Goal: Information Seeking & Learning: Compare options

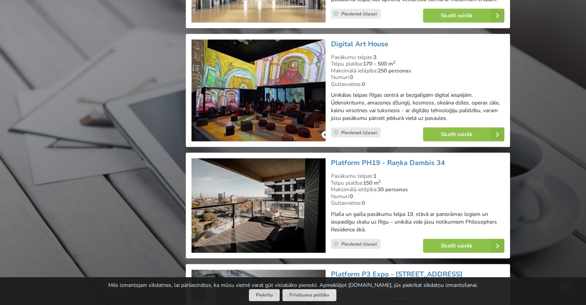
scroll to position [1540, 0]
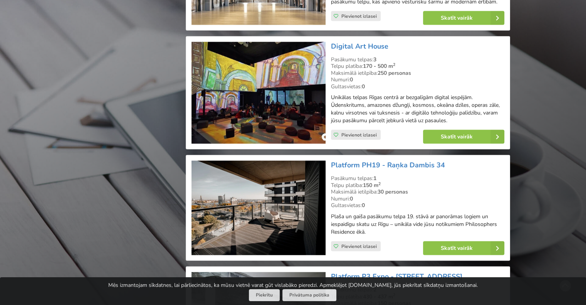
click at [251, 92] on img at bounding box center [258, 93] width 134 height 102
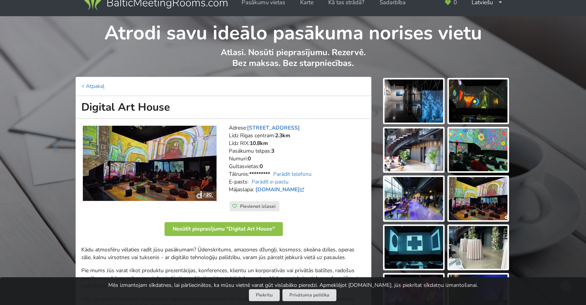
scroll to position [39, 0]
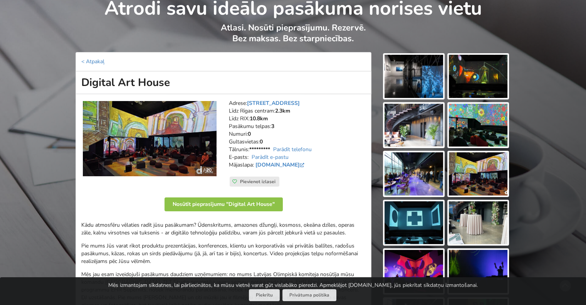
click at [410, 82] on img at bounding box center [413, 76] width 59 height 43
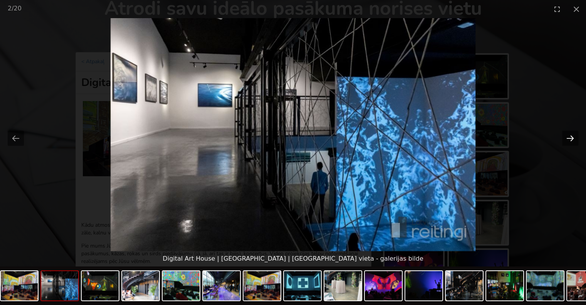
click at [564, 136] on button "Next slide" at bounding box center [570, 138] width 16 height 15
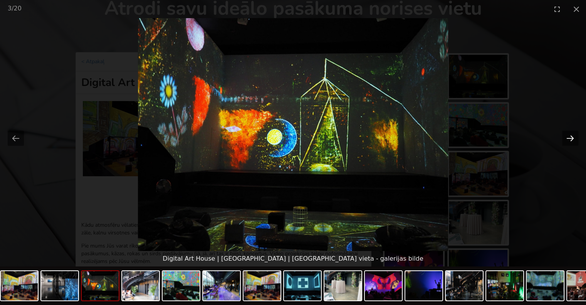
click at [567, 137] on button "Next slide" at bounding box center [570, 138] width 16 height 15
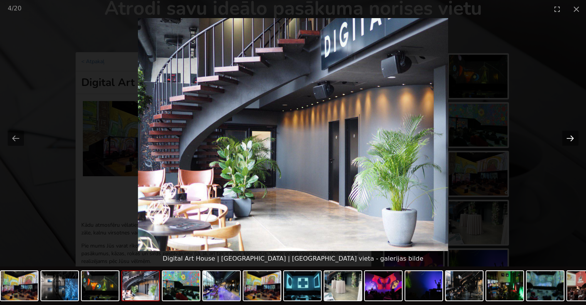
click at [567, 137] on button "Next slide" at bounding box center [570, 138] width 16 height 15
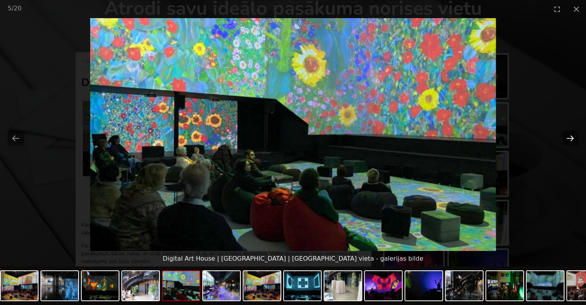
click at [567, 137] on button "Next slide" at bounding box center [570, 138] width 16 height 15
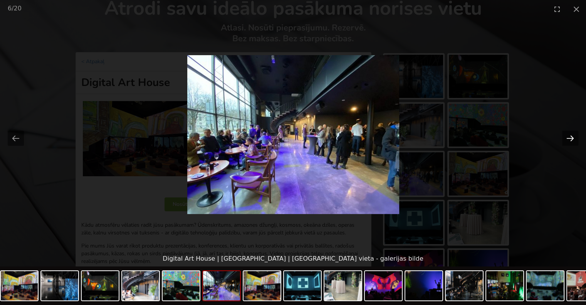
click at [567, 137] on button "Next slide" at bounding box center [570, 138] width 16 height 15
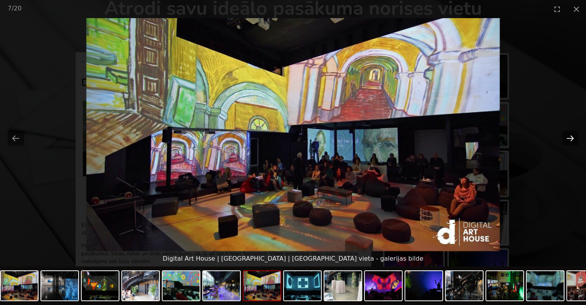
click at [567, 137] on button "Next slide" at bounding box center [570, 138] width 16 height 15
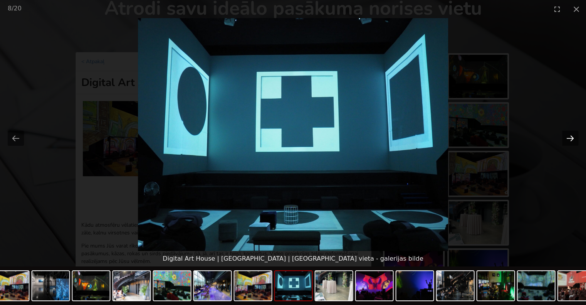
click at [567, 137] on button "Next slide" at bounding box center [570, 138] width 16 height 15
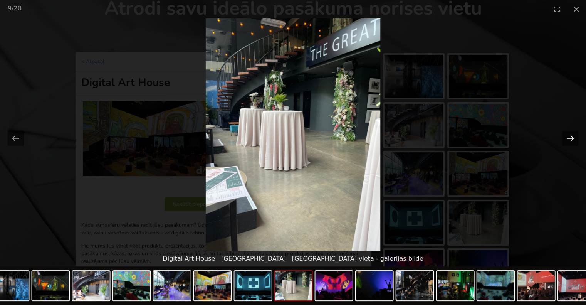
click at [567, 137] on button "Next slide" at bounding box center [570, 138] width 16 height 15
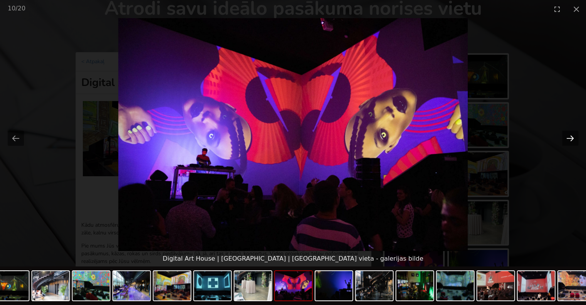
click at [567, 137] on button "Next slide" at bounding box center [570, 138] width 16 height 15
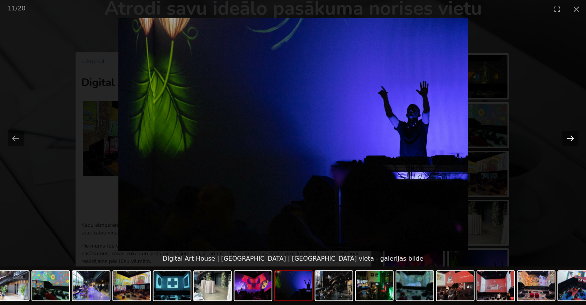
click at [567, 137] on button "Next slide" at bounding box center [570, 138] width 16 height 15
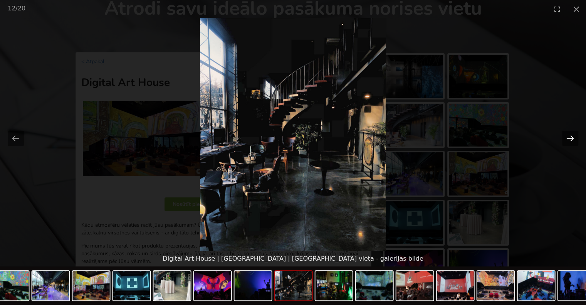
click at [567, 137] on button "Next slide" at bounding box center [570, 138] width 16 height 15
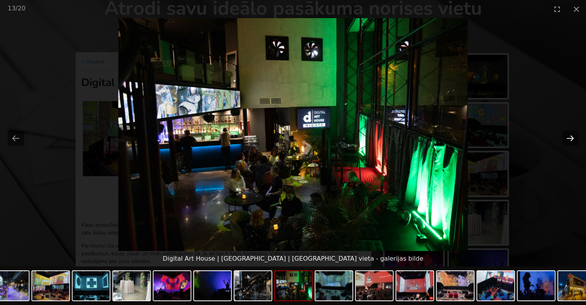
click at [567, 137] on button "Next slide" at bounding box center [570, 138] width 16 height 15
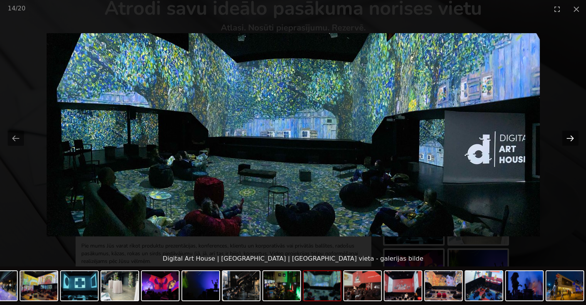
click at [567, 137] on button "Next slide" at bounding box center [570, 138] width 16 height 15
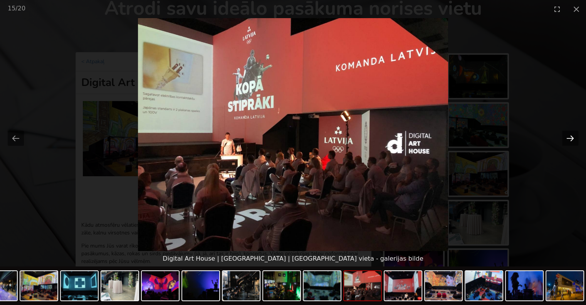
click at [567, 137] on button "Next slide" at bounding box center [570, 138] width 16 height 15
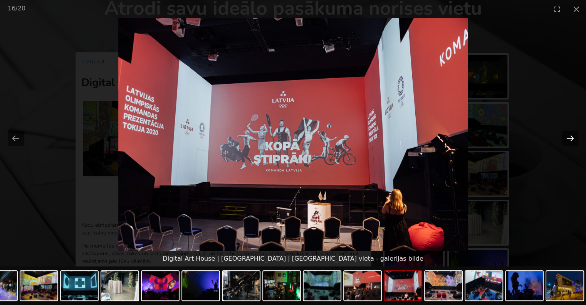
click at [567, 137] on button "Next slide" at bounding box center [570, 138] width 16 height 15
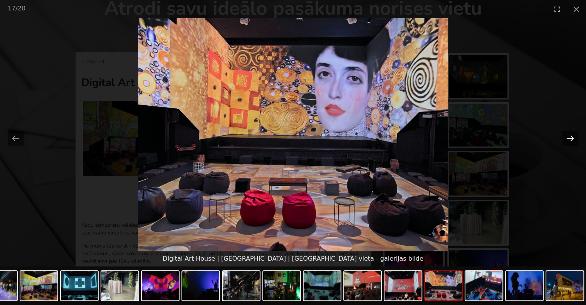
click at [567, 137] on button "Next slide" at bounding box center [570, 138] width 16 height 15
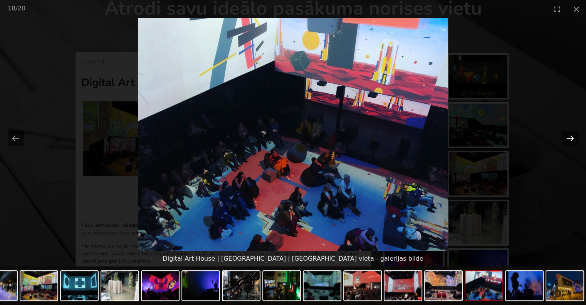
click at [567, 137] on button "Next slide" at bounding box center [570, 138] width 16 height 15
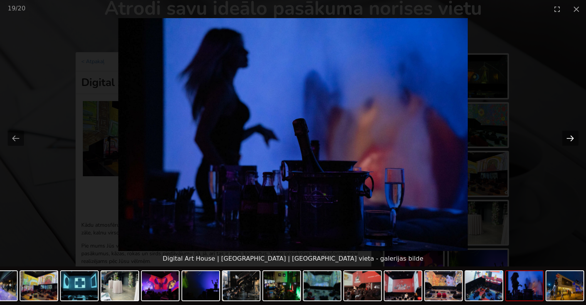
click at [567, 137] on button "Next slide" at bounding box center [570, 138] width 16 height 15
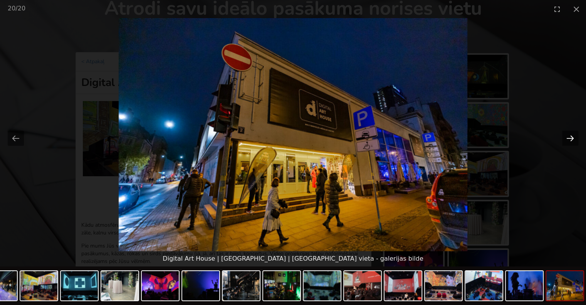
click at [567, 137] on button "Next slide" at bounding box center [570, 138] width 16 height 15
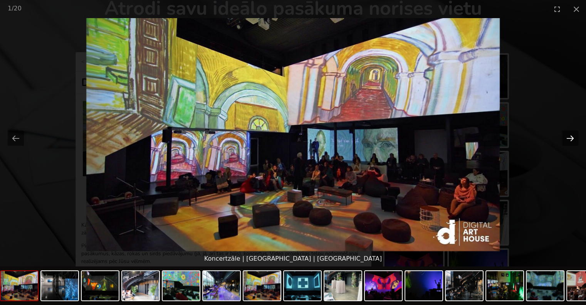
click at [567, 137] on button "Next slide" at bounding box center [570, 138] width 16 height 15
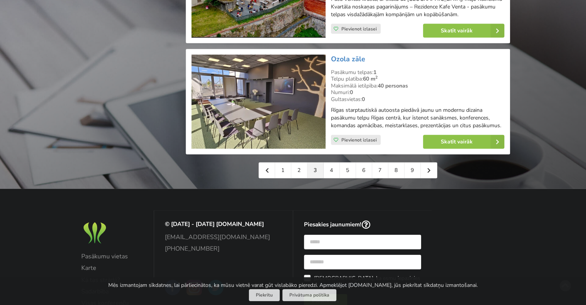
scroll to position [1771, 0]
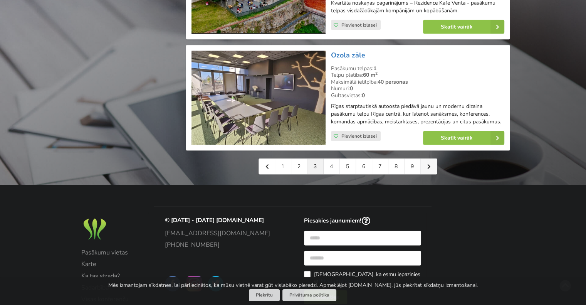
click at [428, 164] on icon at bounding box center [428, 166] width 3 height 5
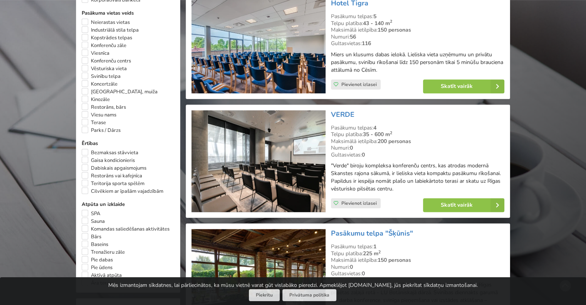
scroll to position [501, 0]
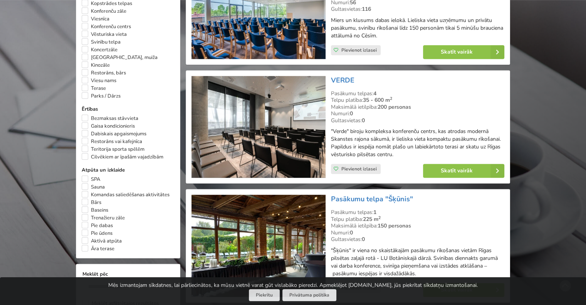
click at [246, 125] on img at bounding box center [258, 127] width 134 height 102
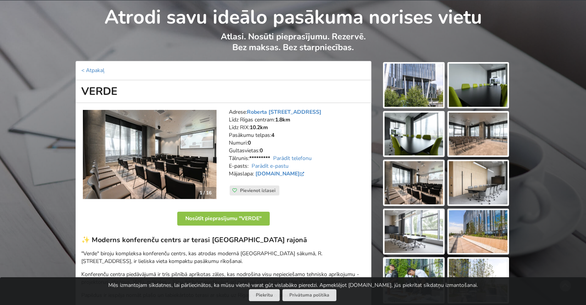
scroll to position [77, 0]
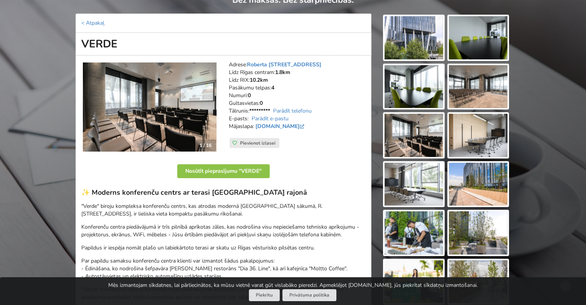
click at [412, 39] on img at bounding box center [413, 37] width 59 height 43
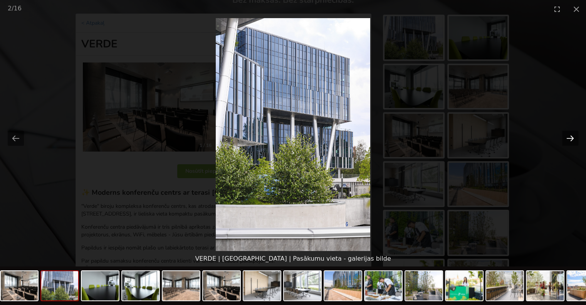
click at [573, 137] on button "Next slide" at bounding box center [570, 138] width 16 height 15
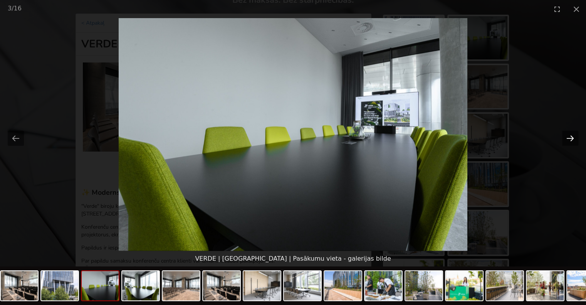
click at [573, 137] on button "Next slide" at bounding box center [570, 138] width 16 height 15
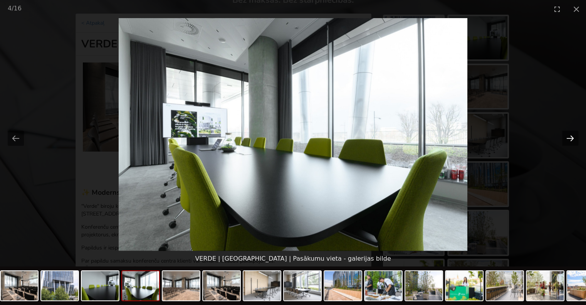
click at [573, 137] on button "Next slide" at bounding box center [570, 138] width 16 height 15
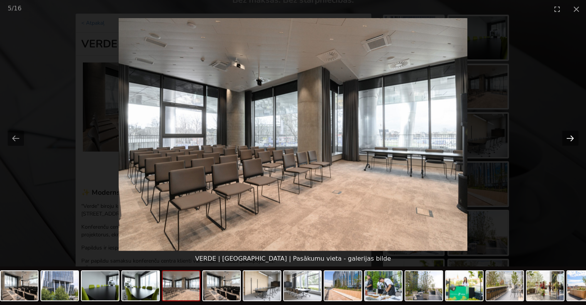
click at [573, 137] on button "Next slide" at bounding box center [570, 138] width 16 height 15
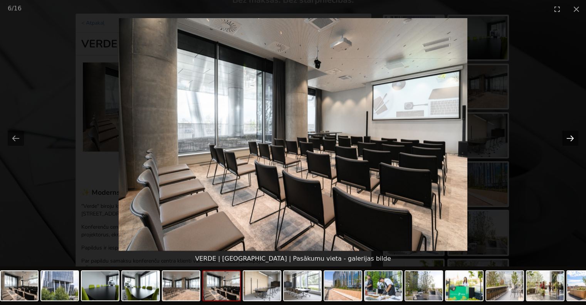
click at [573, 137] on button "Next slide" at bounding box center [570, 138] width 16 height 15
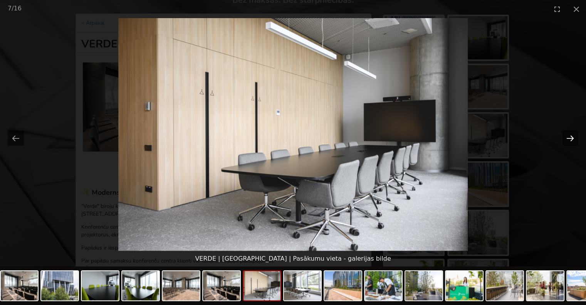
click at [573, 137] on button "Next slide" at bounding box center [570, 138] width 16 height 15
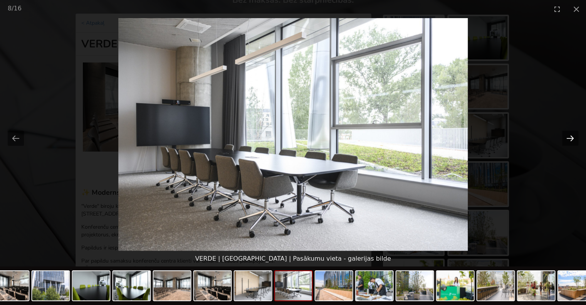
click at [573, 137] on button "Next slide" at bounding box center [570, 138] width 16 height 15
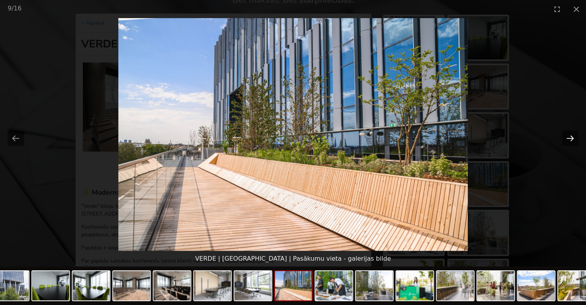
click at [573, 137] on button "Next slide" at bounding box center [570, 138] width 16 height 15
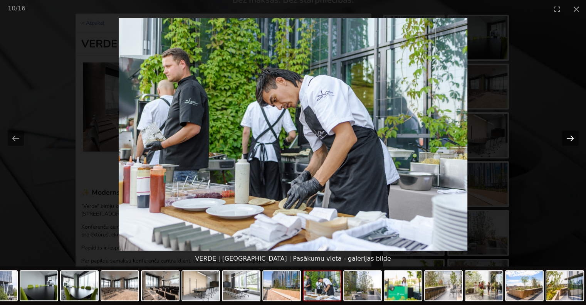
click at [573, 137] on button "Next slide" at bounding box center [570, 138] width 16 height 15
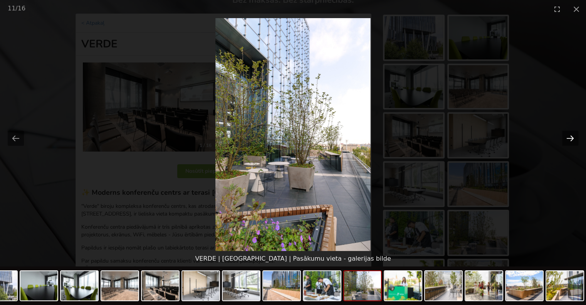
click at [573, 137] on button "Next slide" at bounding box center [570, 138] width 16 height 15
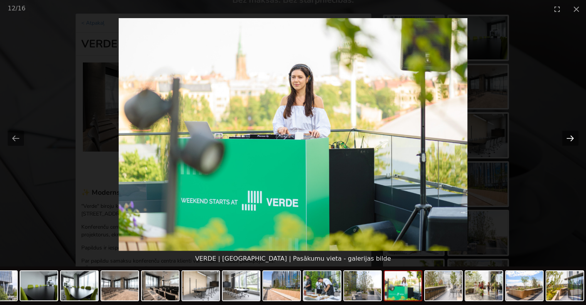
click at [573, 137] on button "Next slide" at bounding box center [570, 138] width 16 height 15
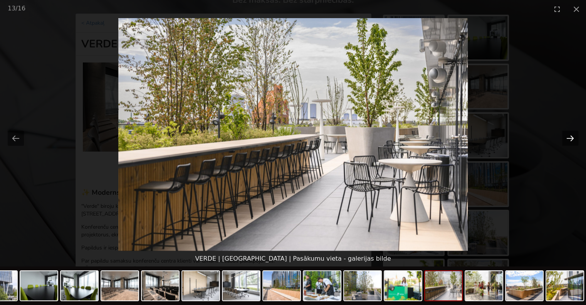
click at [573, 137] on button "Next slide" at bounding box center [570, 138] width 16 height 15
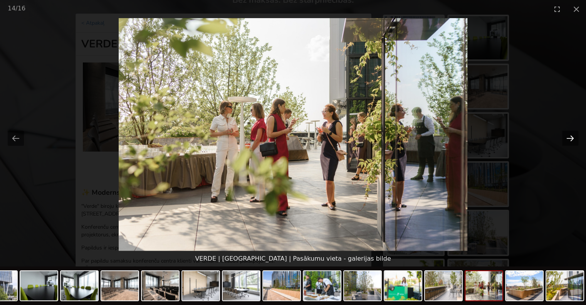
click at [573, 137] on button "Next slide" at bounding box center [570, 138] width 16 height 15
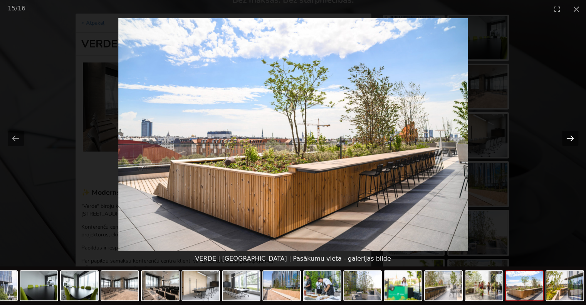
click at [573, 137] on button "Next slide" at bounding box center [570, 138] width 16 height 15
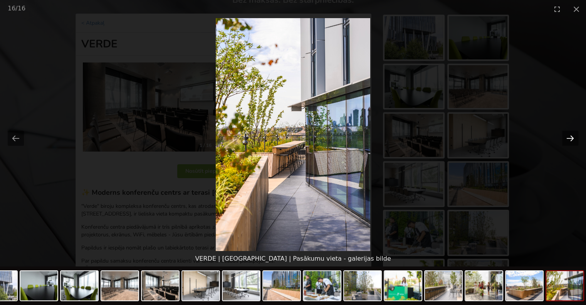
click at [573, 137] on button "Next slide" at bounding box center [570, 138] width 16 height 15
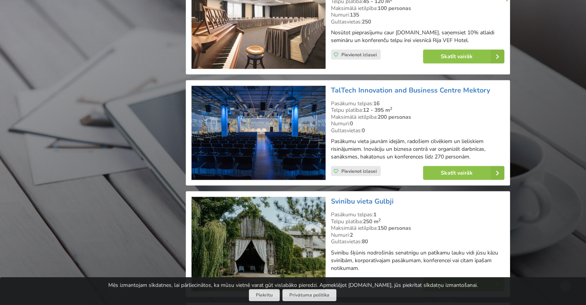
scroll to position [1540, 0]
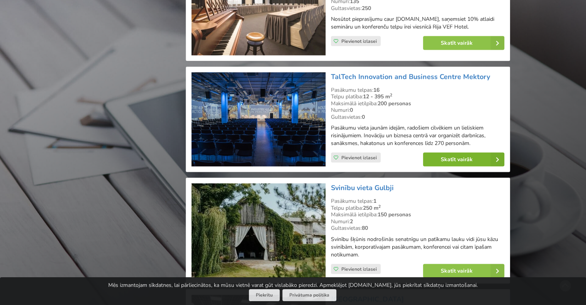
click at [448, 155] on link "Skatīt vairāk" at bounding box center [463, 159] width 81 height 14
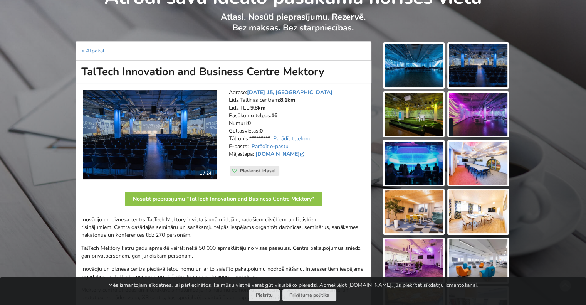
scroll to position [39, 0]
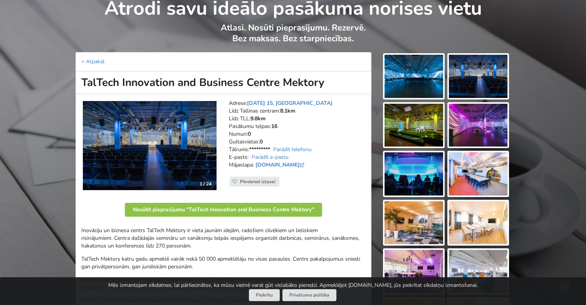
click at [413, 77] on img at bounding box center [413, 76] width 59 height 43
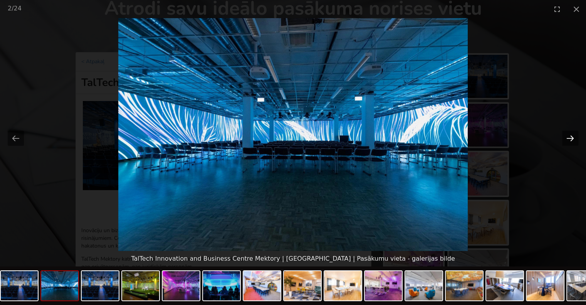
click at [566, 135] on button "Next slide" at bounding box center [570, 138] width 16 height 15
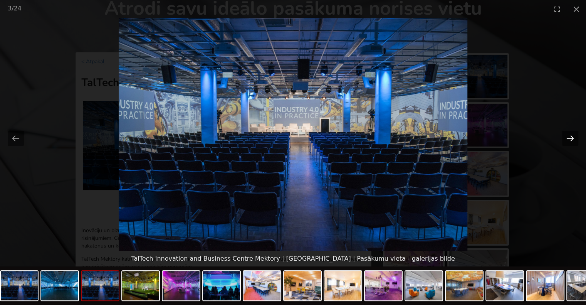
click at [566, 138] on button "Next slide" at bounding box center [570, 138] width 16 height 15
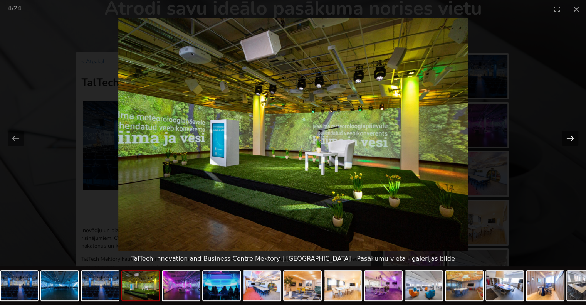
click at [566, 138] on button "Next slide" at bounding box center [570, 138] width 16 height 15
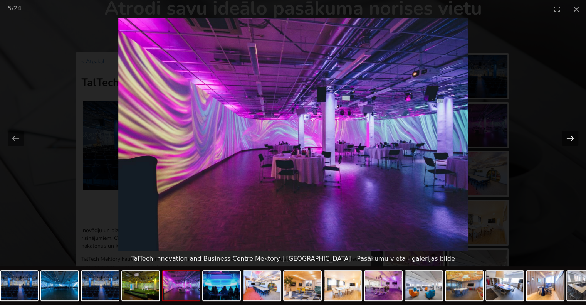
click at [566, 138] on button "Next slide" at bounding box center [570, 138] width 16 height 15
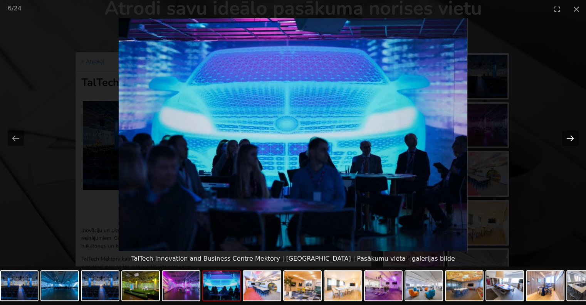
click at [566, 138] on button "Next slide" at bounding box center [570, 138] width 16 height 15
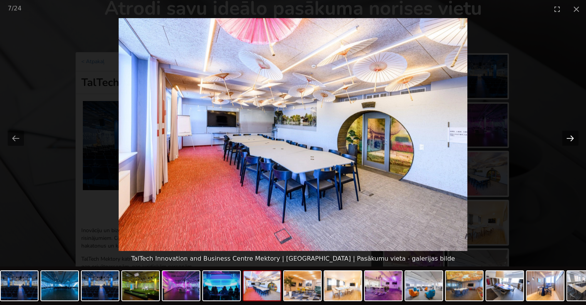
click at [566, 138] on button "Next slide" at bounding box center [570, 138] width 16 height 15
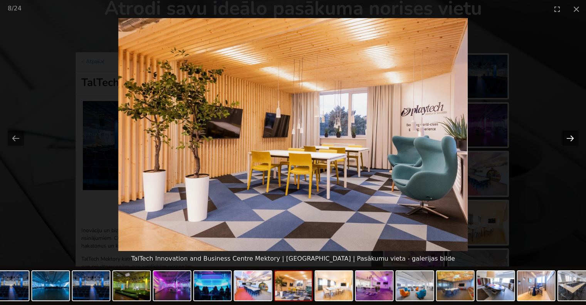
click at [566, 138] on button "Next slide" at bounding box center [570, 138] width 16 height 15
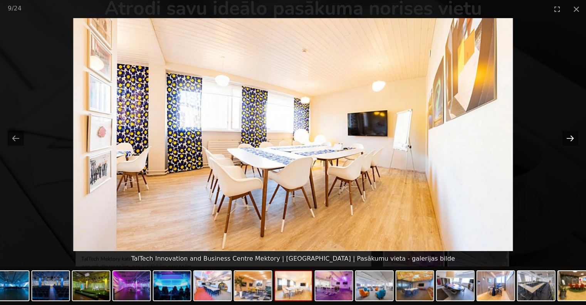
click at [566, 138] on button "Next slide" at bounding box center [570, 138] width 16 height 15
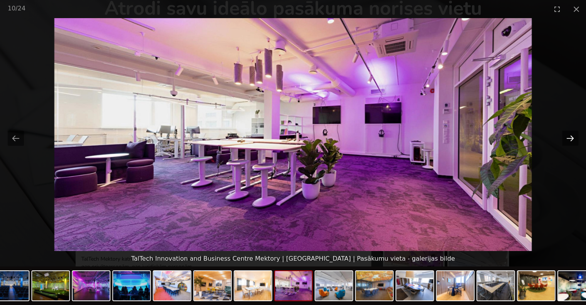
click at [566, 138] on button "Next slide" at bounding box center [570, 138] width 16 height 15
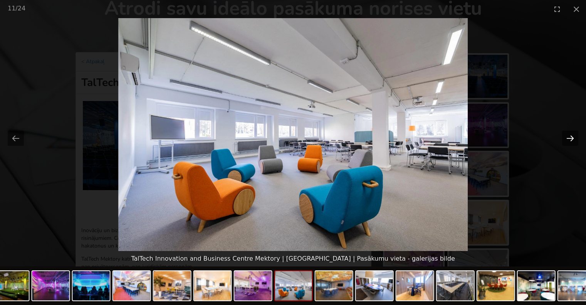
click at [566, 138] on button "Next slide" at bounding box center [570, 138] width 16 height 15
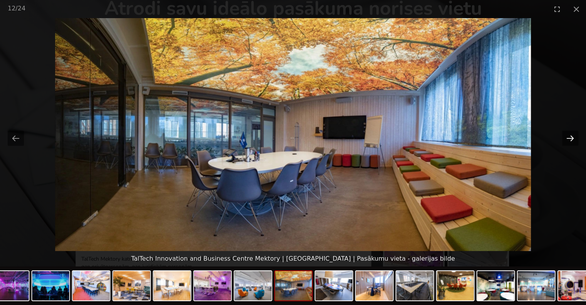
click at [566, 138] on button "Next slide" at bounding box center [570, 138] width 16 height 15
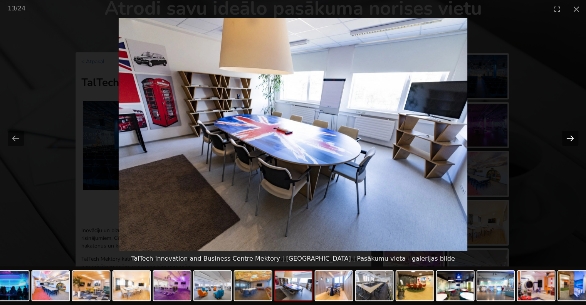
click at [566, 138] on button "Next slide" at bounding box center [570, 138] width 16 height 15
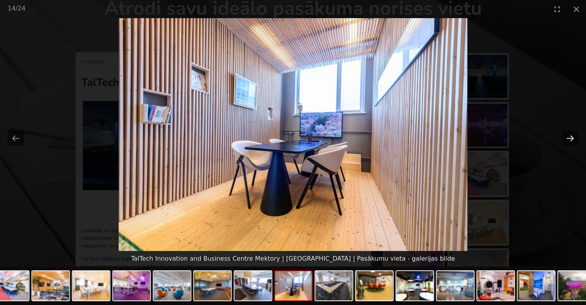
click at [566, 138] on button "Next slide" at bounding box center [570, 138] width 16 height 15
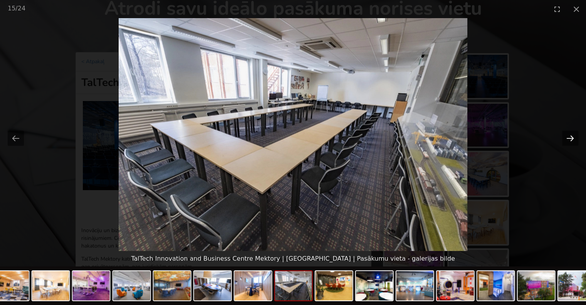
click at [566, 138] on button "Next slide" at bounding box center [570, 138] width 16 height 15
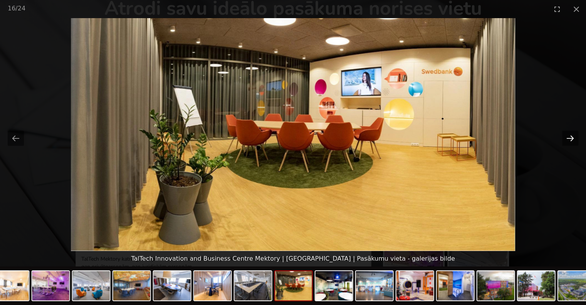
click at [566, 138] on button "Next slide" at bounding box center [570, 138] width 16 height 15
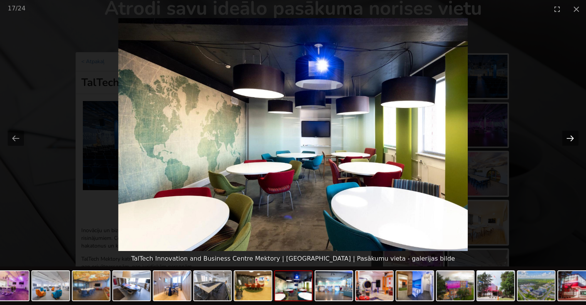
click at [566, 138] on button "Next slide" at bounding box center [570, 138] width 16 height 15
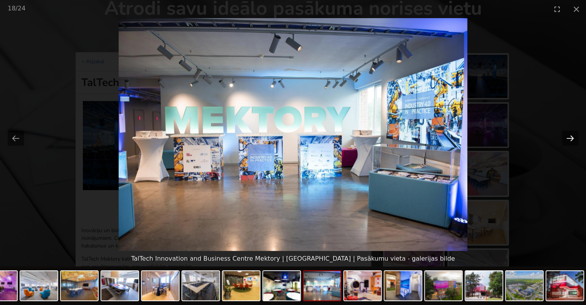
click at [566, 138] on button "Next slide" at bounding box center [570, 138] width 16 height 15
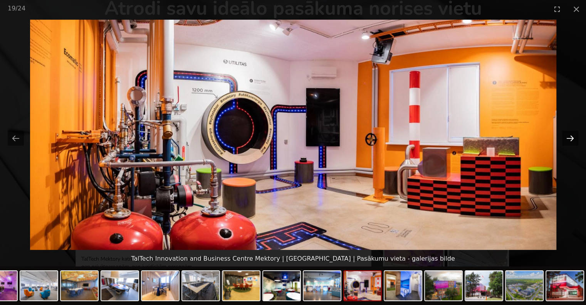
click at [566, 138] on button "Next slide" at bounding box center [570, 138] width 16 height 15
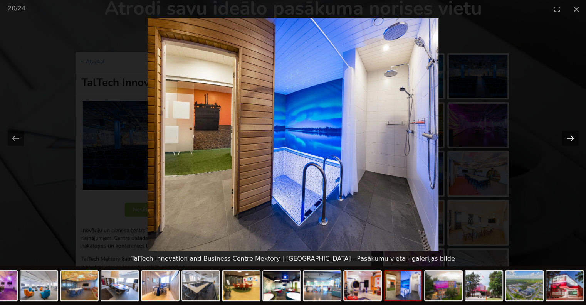
click at [566, 138] on button "Next slide" at bounding box center [570, 138] width 16 height 15
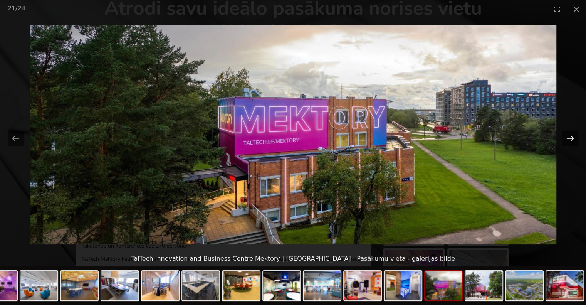
click at [566, 138] on button "Next slide" at bounding box center [570, 138] width 16 height 15
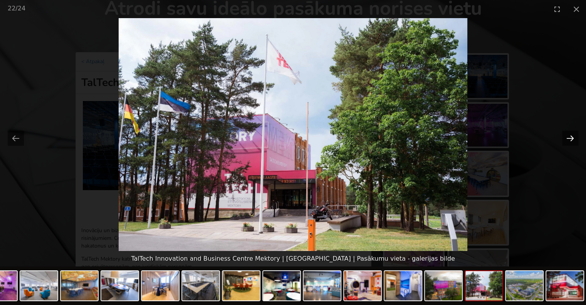
click at [566, 138] on button "Next slide" at bounding box center [570, 138] width 16 height 15
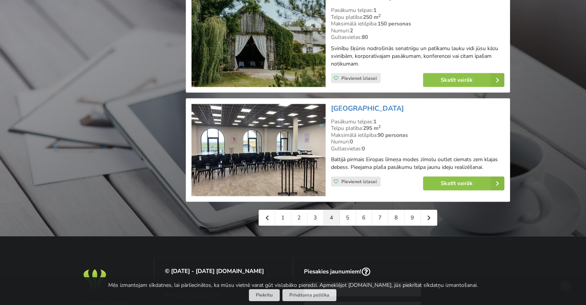
scroll to position [1733, 0]
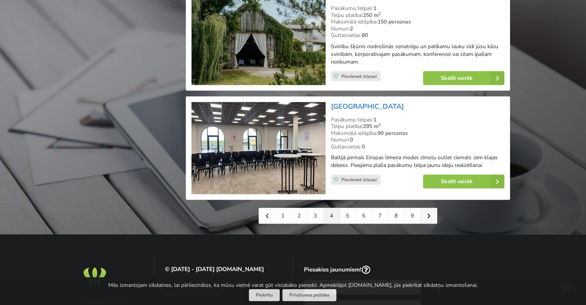
click at [426, 213] on link at bounding box center [428, 215] width 16 height 15
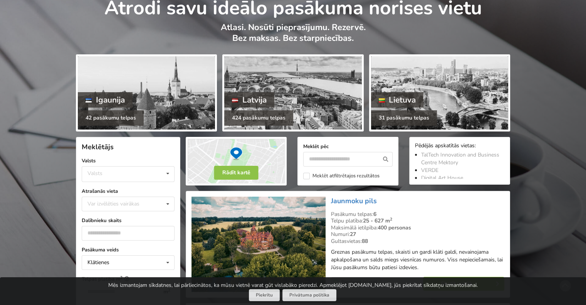
scroll to position [39, 0]
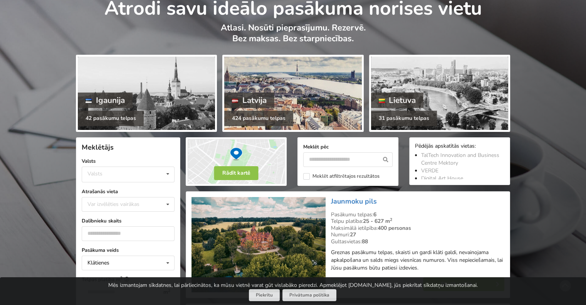
click at [280, 80] on div at bounding box center [292, 93] width 137 height 73
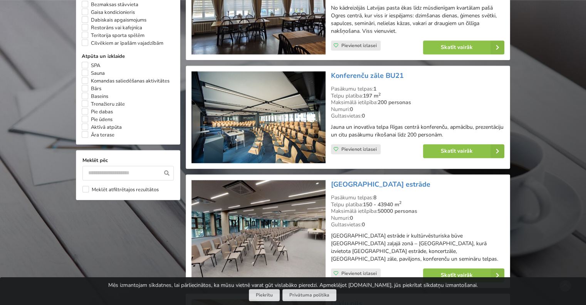
scroll to position [616, 0]
click at [356, 74] on link "Konferenču zāle BU21" at bounding box center [367, 75] width 73 height 9
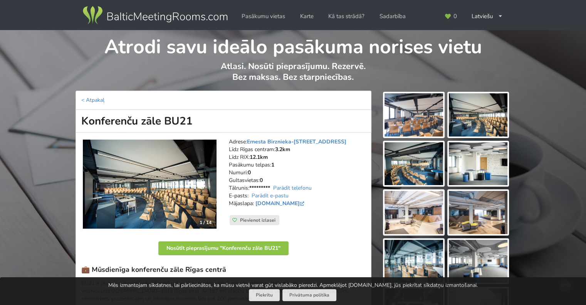
click at [409, 112] on img at bounding box center [413, 114] width 59 height 43
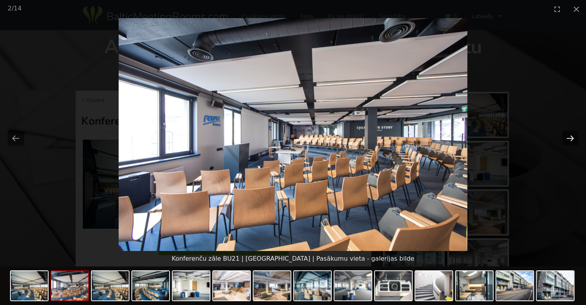
click at [568, 137] on button "Next slide" at bounding box center [570, 138] width 16 height 15
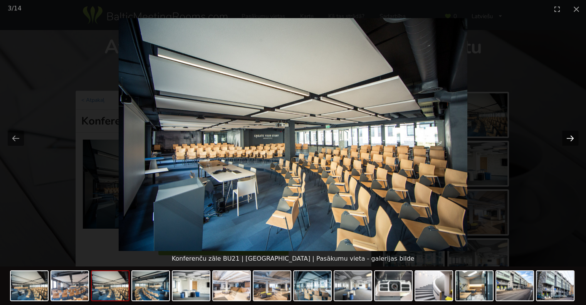
click at [568, 137] on button "Next slide" at bounding box center [570, 138] width 16 height 15
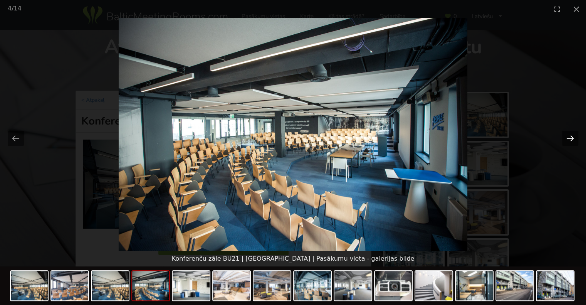
click at [568, 137] on button "Next slide" at bounding box center [570, 138] width 16 height 15
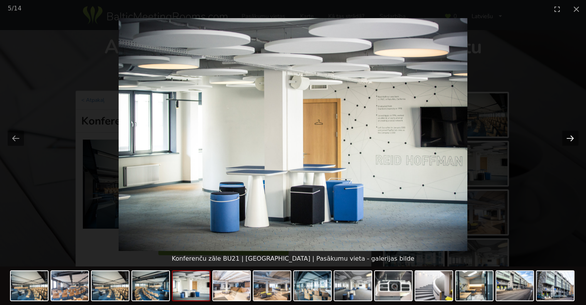
click at [568, 137] on button "Next slide" at bounding box center [570, 138] width 16 height 15
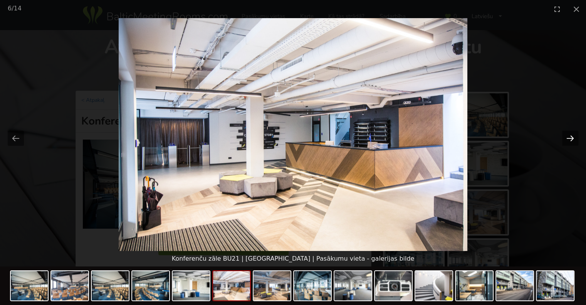
click at [568, 137] on button "Next slide" at bounding box center [570, 138] width 16 height 15
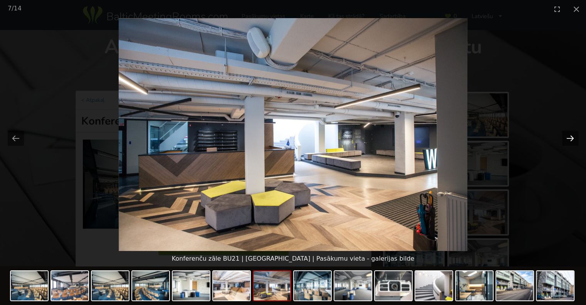
click at [568, 137] on button "Next slide" at bounding box center [570, 138] width 16 height 15
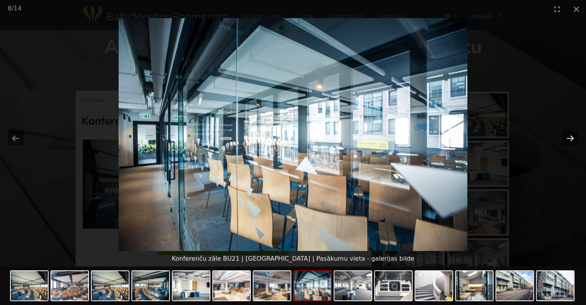
click at [568, 137] on button "Next slide" at bounding box center [570, 138] width 16 height 15
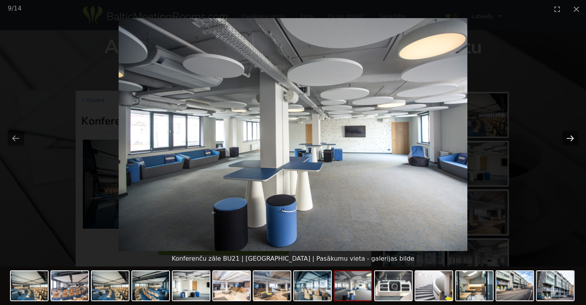
click at [568, 137] on button "Next slide" at bounding box center [570, 138] width 16 height 15
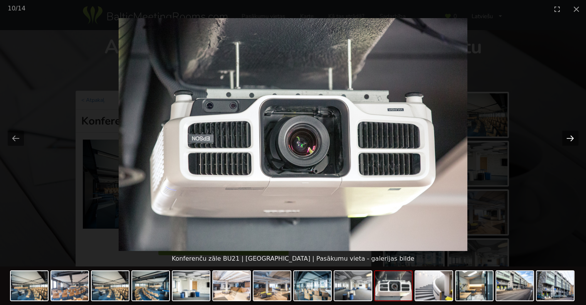
click at [568, 137] on button "Next slide" at bounding box center [570, 138] width 16 height 15
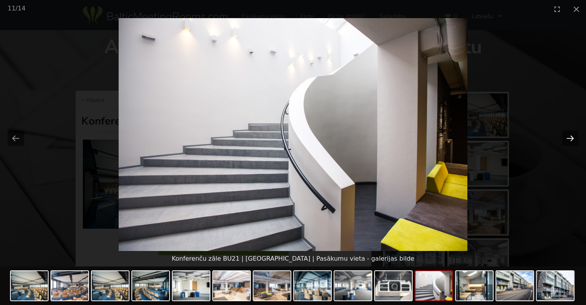
click at [568, 137] on button "Next slide" at bounding box center [570, 138] width 16 height 15
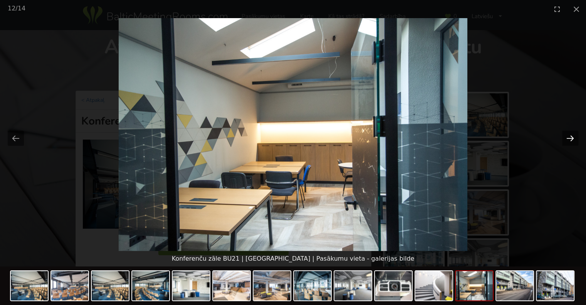
click at [568, 137] on button "Next slide" at bounding box center [570, 138] width 16 height 15
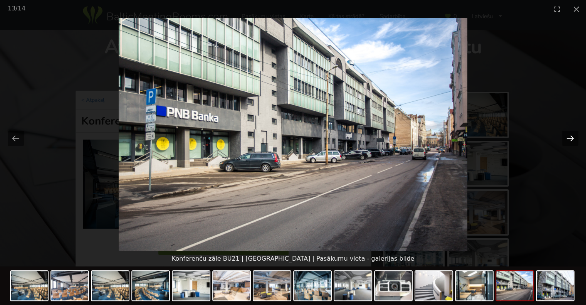
click at [568, 137] on button "Next slide" at bounding box center [570, 138] width 16 height 15
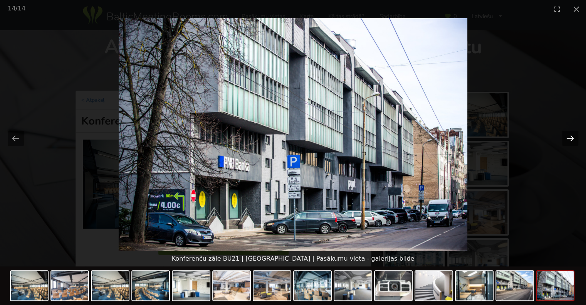
click at [568, 137] on button "Next slide" at bounding box center [570, 138] width 16 height 15
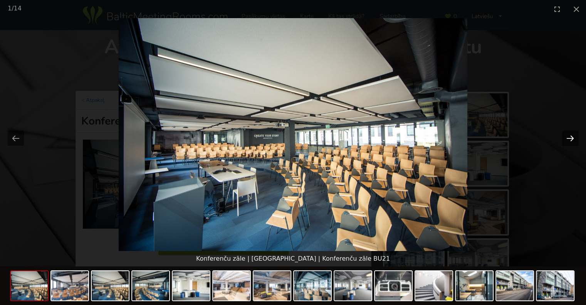
click at [568, 137] on button "Next slide" at bounding box center [570, 138] width 16 height 15
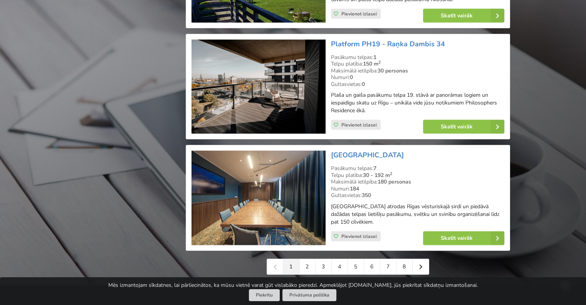
scroll to position [1733, 0]
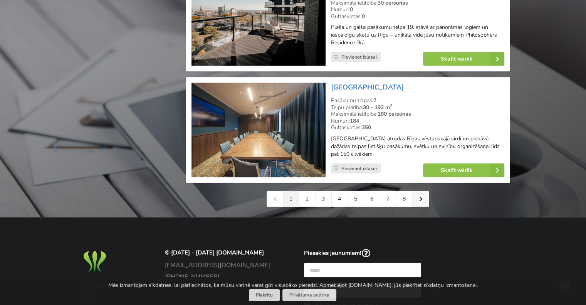
click at [422, 191] on link at bounding box center [420, 198] width 16 height 15
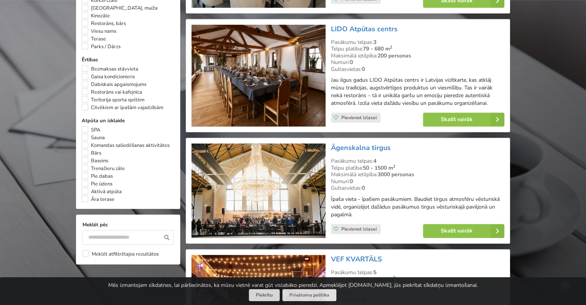
scroll to position [578, 0]
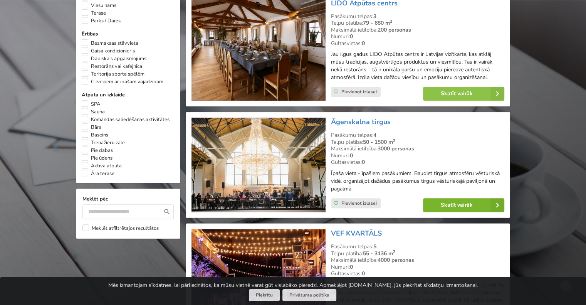
click at [447, 204] on link "Skatīt vairāk" at bounding box center [463, 205] width 81 height 14
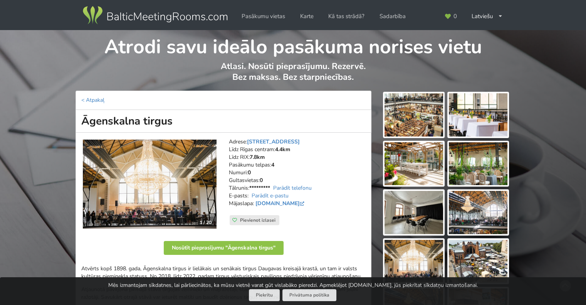
click at [412, 117] on img at bounding box center [413, 114] width 59 height 43
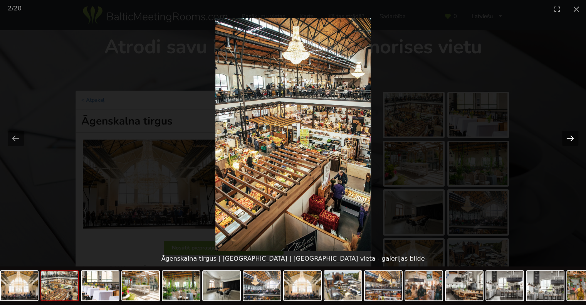
click at [572, 135] on button "Next slide" at bounding box center [570, 138] width 16 height 15
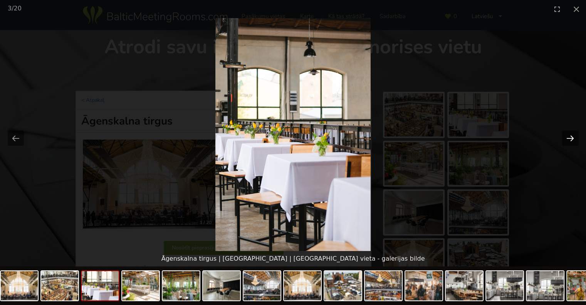
click at [572, 135] on button "Next slide" at bounding box center [570, 138] width 16 height 15
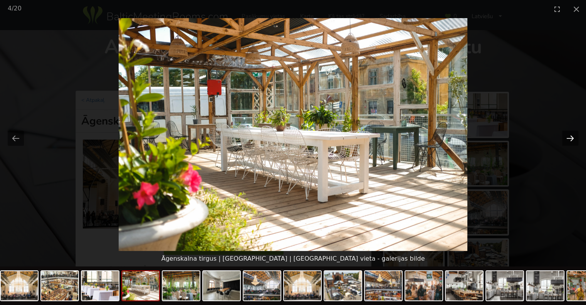
click at [572, 135] on button "Next slide" at bounding box center [570, 138] width 16 height 15
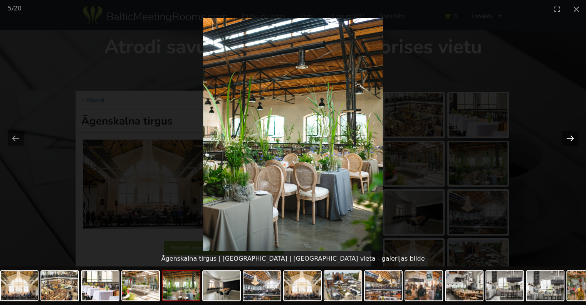
click at [572, 135] on button "Next slide" at bounding box center [570, 138] width 16 height 15
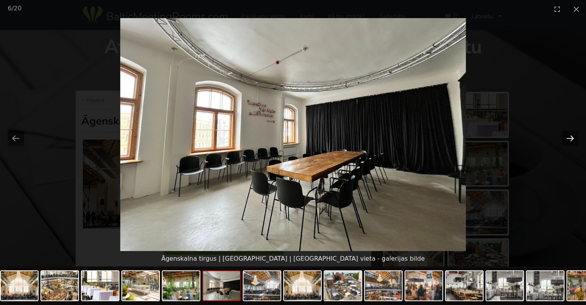
click at [572, 135] on button "Next slide" at bounding box center [570, 138] width 16 height 15
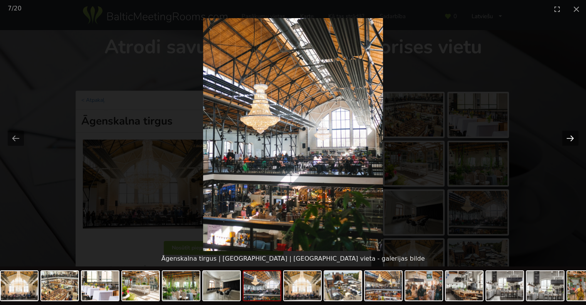
click at [572, 135] on button "Next slide" at bounding box center [570, 138] width 16 height 15
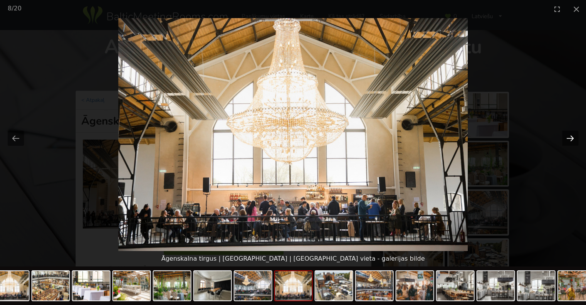
click at [572, 135] on button "Next slide" at bounding box center [570, 138] width 16 height 15
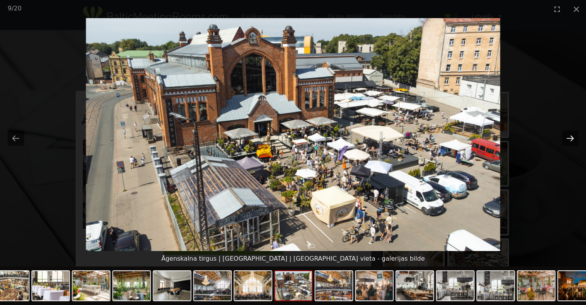
click at [572, 135] on button "Next slide" at bounding box center [570, 138] width 16 height 15
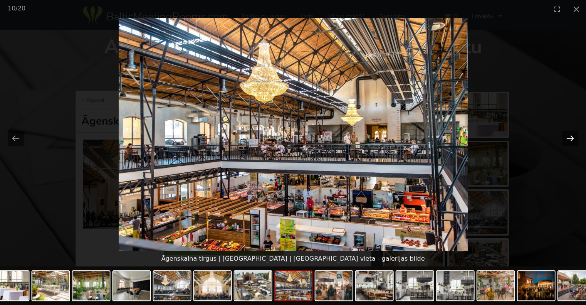
click at [572, 135] on button "Next slide" at bounding box center [570, 138] width 16 height 15
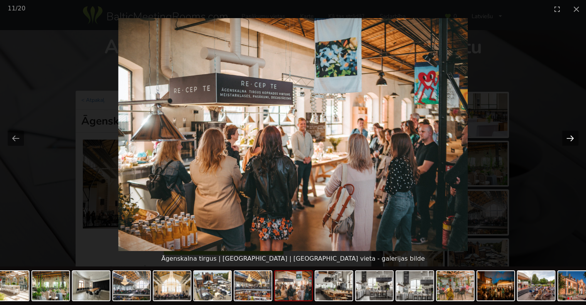
click at [572, 135] on button "Next slide" at bounding box center [570, 138] width 16 height 15
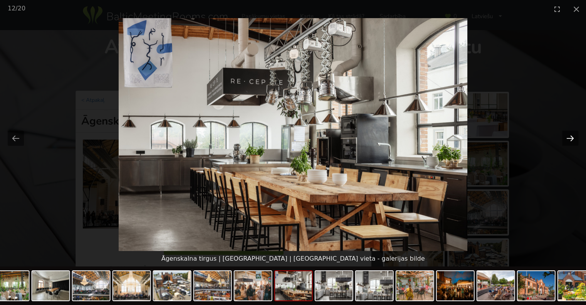
click at [572, 135] on button "Next slide" at bounding box center [570, 138] width 16 height 15
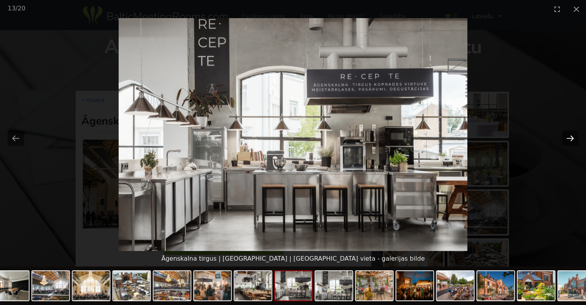
click at [572, 135] on button "Next slide" at bounding box center [570, 138] width 16 height 15
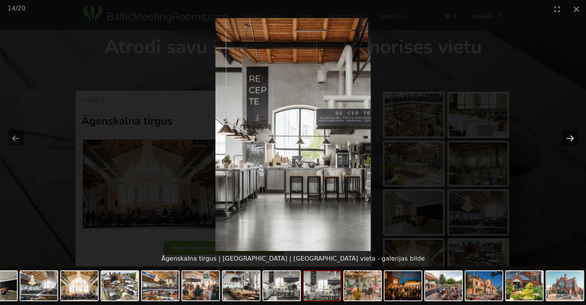
click at [572, 135] on button "Next slide" at bounding box center [570, 138] width 16 height 15
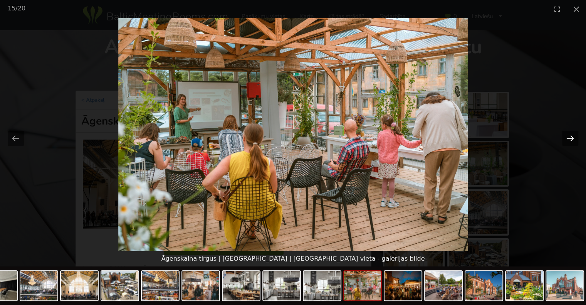
click at [572, 135] on button "Next slide" at bounding box center [570, 138] width 16 height 15
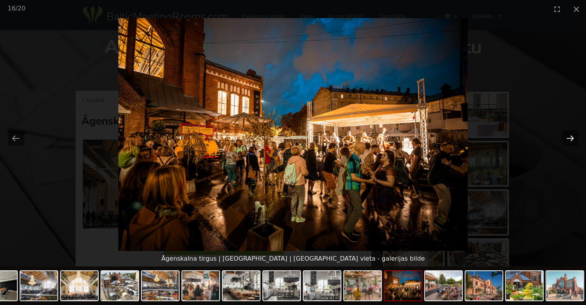
click at [572, 135] on button "Next slide" at bounding box center [570, 138] width 16 height 15
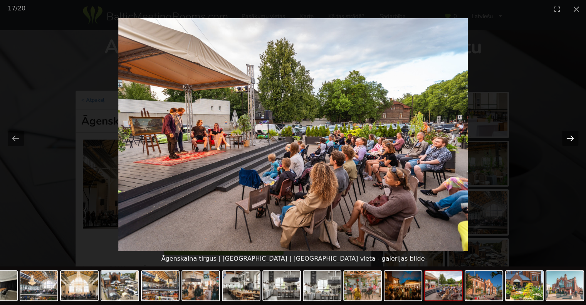
click at [572, 135] on button "Next slide" at bounding box center [570, 138] width 16 height 15
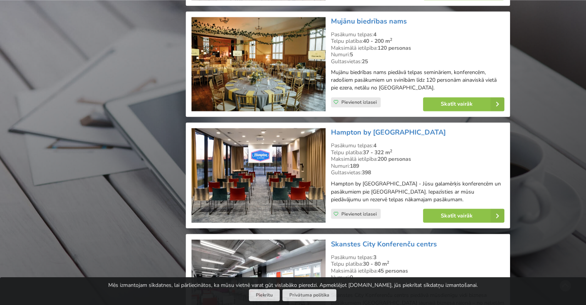
scroll to position [1309, 0]
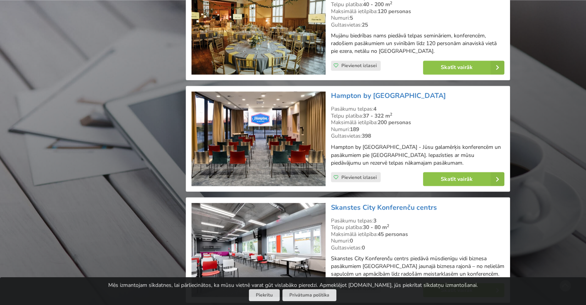
click at [256, 149] on img at bounding box center [258, 138] width 134 height 94
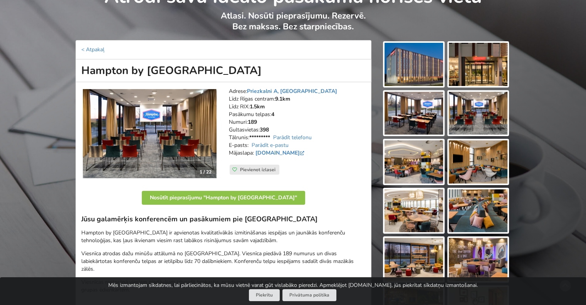
scroll to position [39, 0]
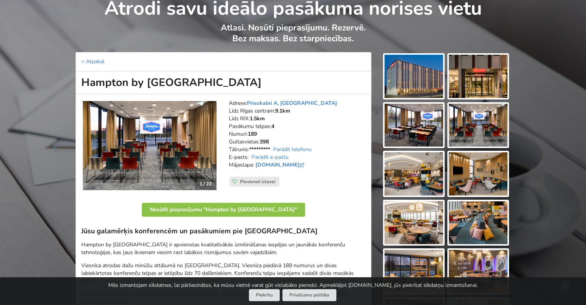
click at [410, 80] on img at bounding box center [413, 76] width 59 height 43
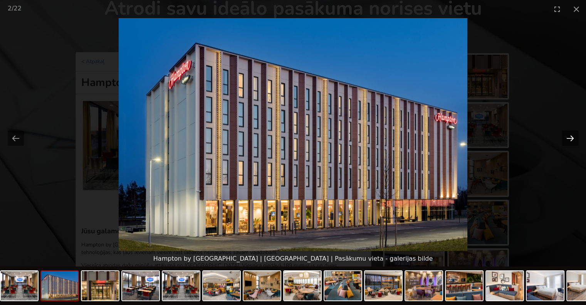
click at [568, 138] on button "Next slide" at bounding box center [570, 138] width 16 height 15
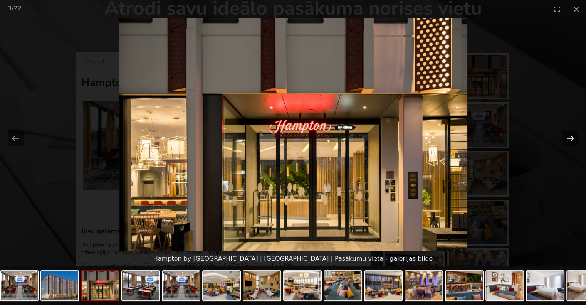
click at [568, 138] on button "Next slide" at bounding box center [570, 138] width 16 height 15
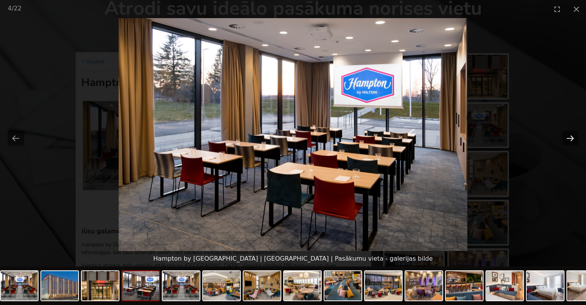
click at [568, 138] on button "Next slide" at bounding box center [570, 138] width 16 height 15
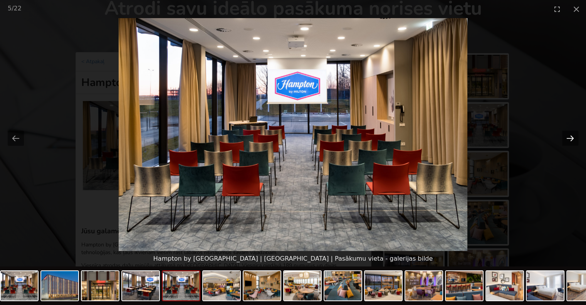
click at [568, 138] on button "Next slide" at bounding box center [570, 138] width 16 height 15
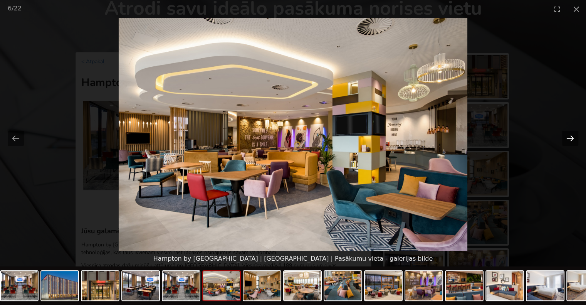
click at [568, 138] on button "Next slide" at bounding box center [570, 138] width 16 height 15
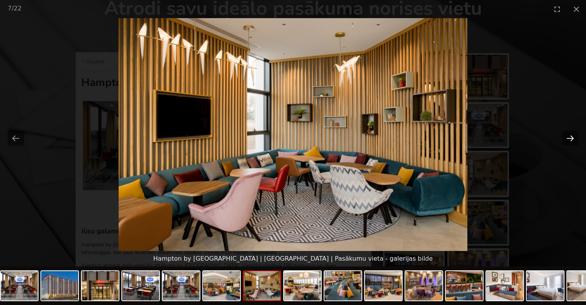
click at [568, 138] on button "Next slide" at bounding box center [570, 138] width 16 height 15
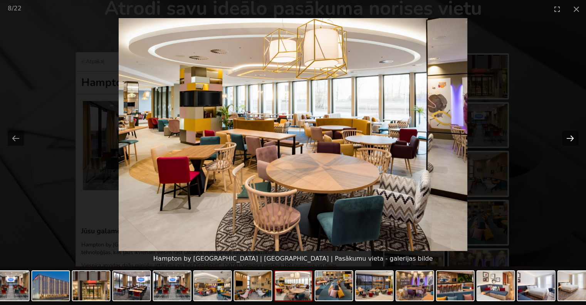
click at [568, 138] on button "Next slide" at bounding box center [570, 138] width 16 height 15
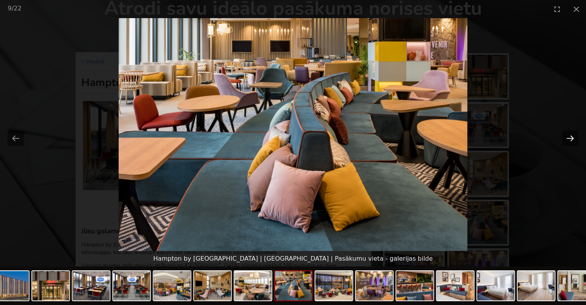
click at [568, 138] on button "Next slide" at bounding box center [570, 138] width 16 height 15
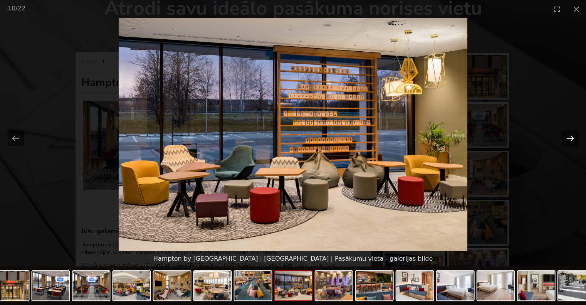
click at [568, 138] on button "Next slide" at bounding box center [570, 138] width 16 height 15
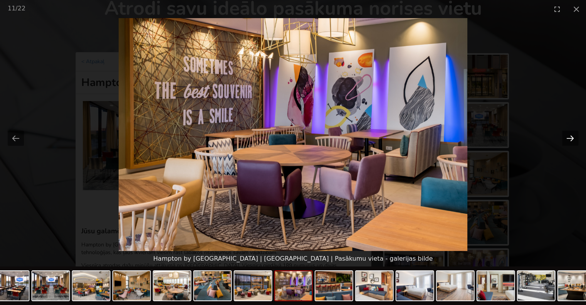
click at [568, 138] on button "Next slide" at bounding box center [570, 138] width 16 height 15
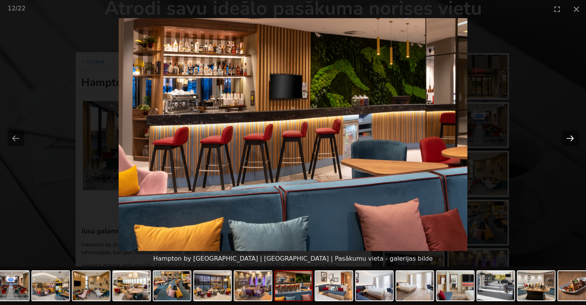
click at [568, 138] on button "Next slide" at bounding box center [570, 138] width 16 height 15
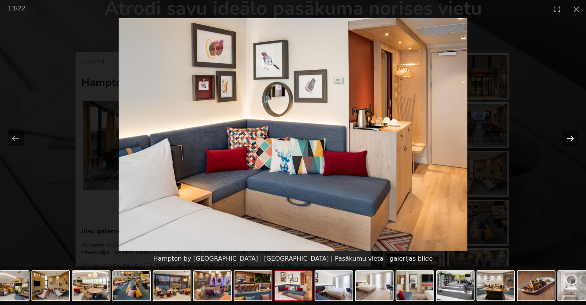
click at [568, 138] on button "Next slide" at bounding box center [570, 138] width 16 height 15
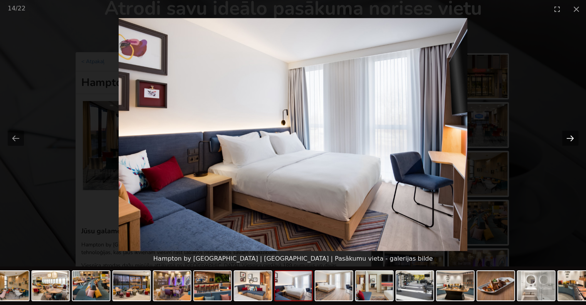
click at [568, 138] on button "Next slide" at bounding box center [570, 138] width 16 height 15
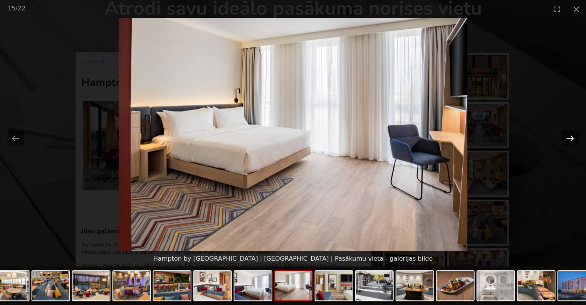
click at [568, 138] on button "Next slide" at bounding box center [570, 138] width 16 height 15
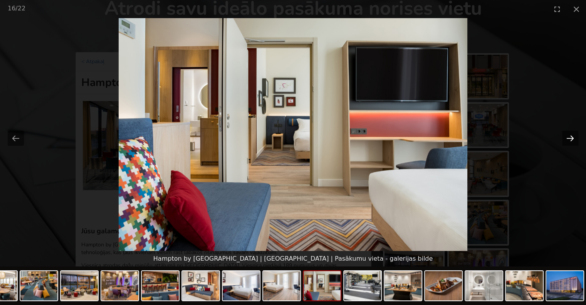
click at [568, 138] on button "Next slide" at bounding box center [570, 138] width 16 height 15
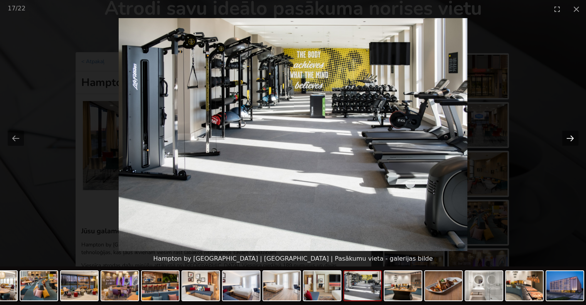
click at [568, 138] on button "Next slide" at bounding box center [570, 138] width 16 height 15
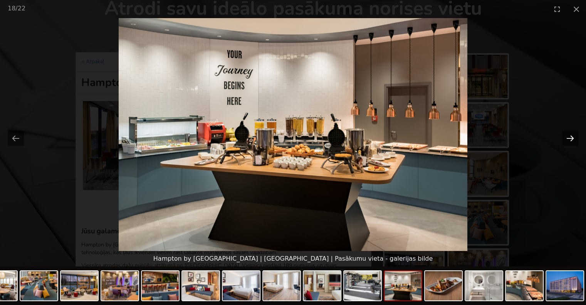
click at [568, 138] on button "Next slide" at bounding box center [570, 138] width 16 height 15
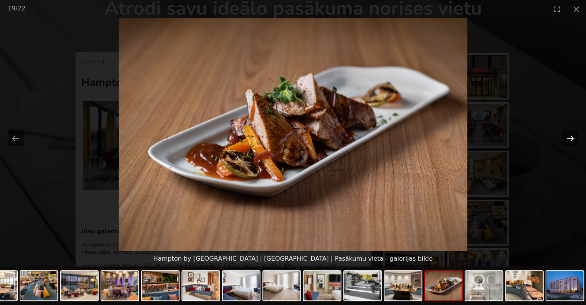
click at [568, 138] on button "Next slide" at bounding box center [570, 138] width 16 height 15
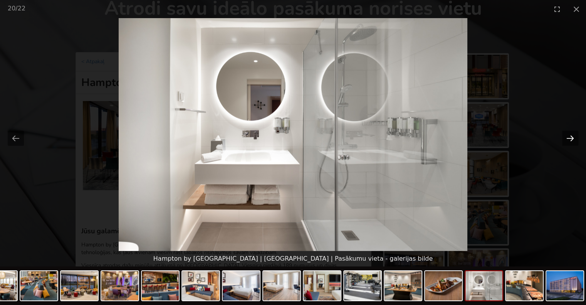
click at [568, 138] on button "Next slide" at bounding box center [570, 138] width 16 height 15
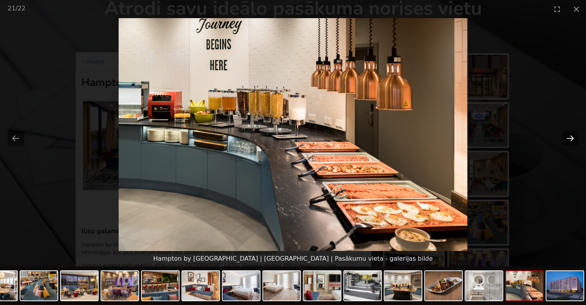
click at [568, 138] on button "Next slide" at bounding box center [570, 138] width 16 height 15
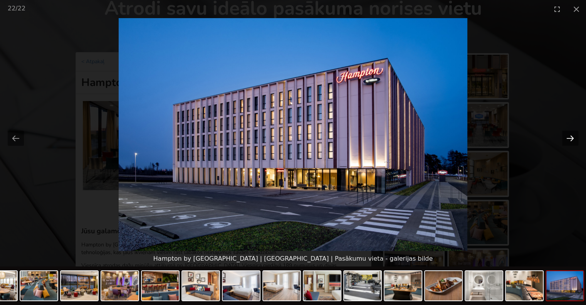
click at [568, 138] on button "Next slide" at bounding box center [570, 138] width 16 height 15
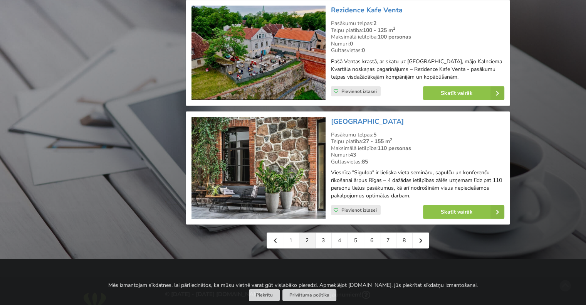
scroll to position [1733, 0]
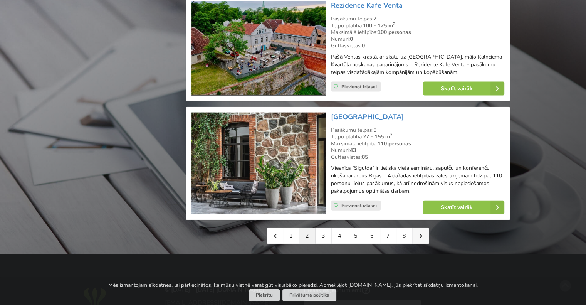
click at [417, 234] on link at bounding box center [420, 235] width 16 height 15
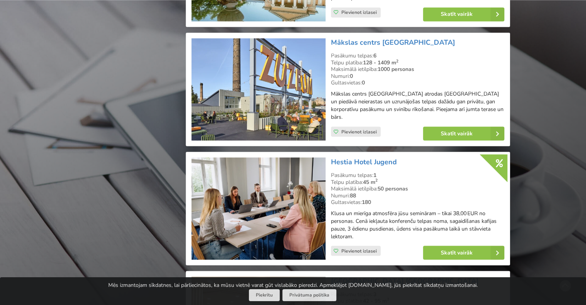
scroll to position [1348, 0]
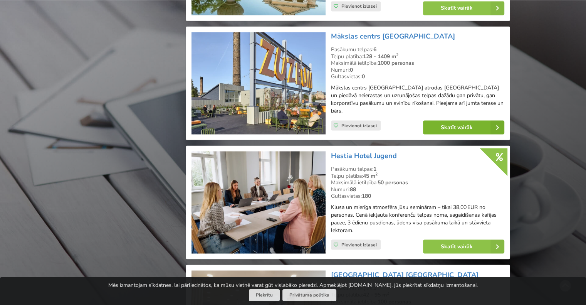
click at [470, 120] on link "Skatīt vairāk" at bounding box center [463, 127] width 81 height 14
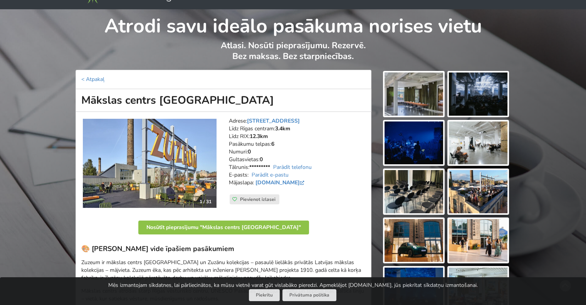
scroll to position [39, 0]
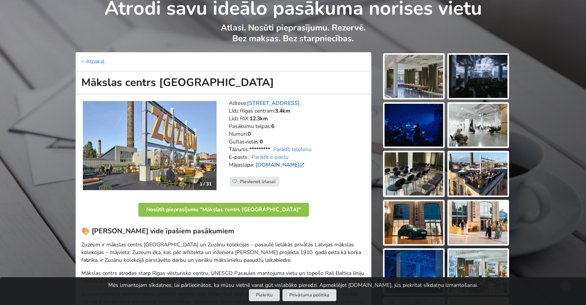
click at [420, 75] on img at bounding box center [413, 76] width 59 height 43
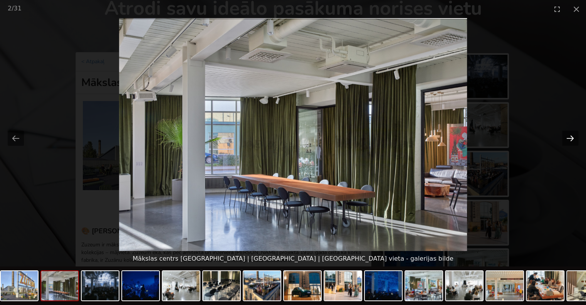
click at [567, 134] on button "Next slide" at bounding box center [570, 138] width 16 height 15
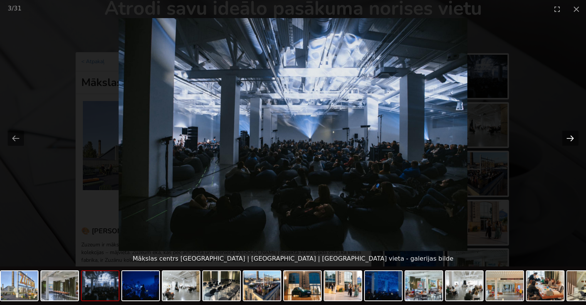
click at [567, 134] on button "Next slide" at bounding box center [570, 138] width 16 height 15
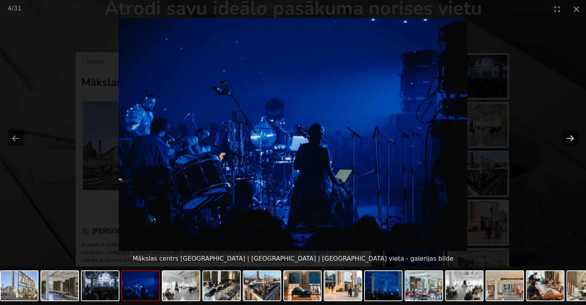
click at [567, 134] on button "Next slide" at bounding box center [570, 138] width 16 height 15
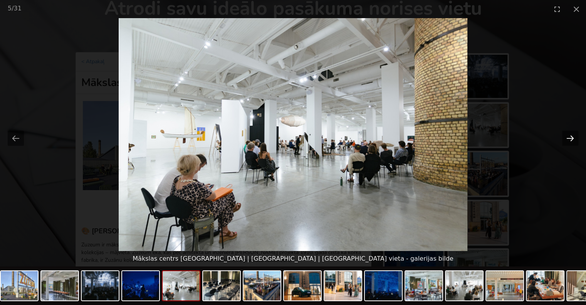
click at [567, 134] on button "Next slide" at bounding box center [570, 138] width 16 height 15
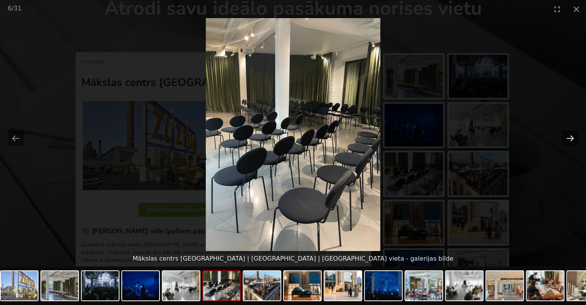
click at [567, 134] on button "Next slide" at bounding box center [570, 138] width 16 height 15
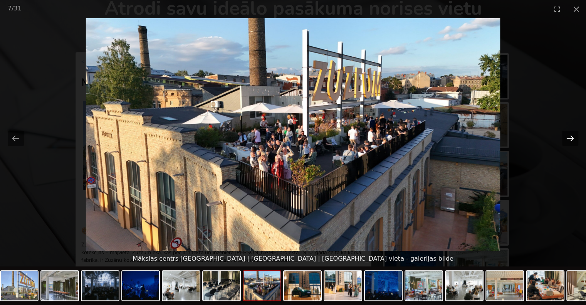
click at [567, 134] on button "Next slide" at bounding box center [570, 138] width 16 height 15
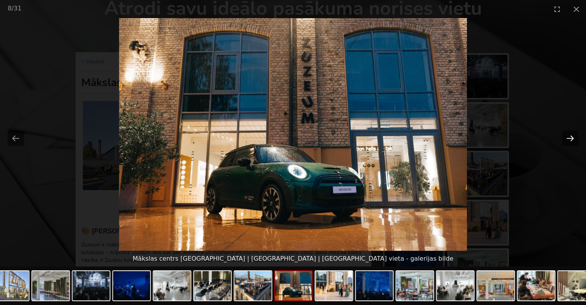
click at [567, 134] on button "Next slide" at bounding box center [570, 138] width 16 height 15
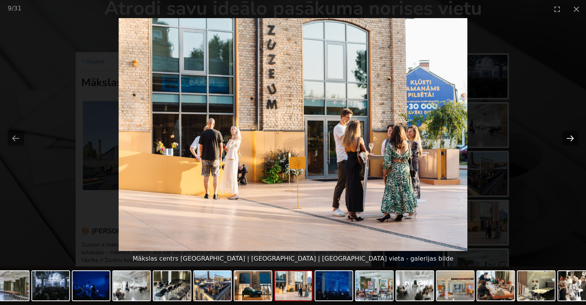
click at [567, 134] on button "Next slide" at bounding box center [570, 138] width 16 height 15
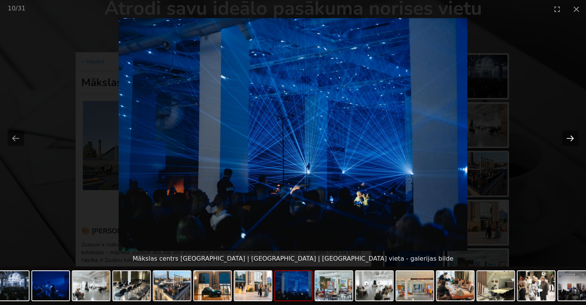
click at [567, 134] on button "Next slide" at bounding box center [570, 138] width 16 height 15
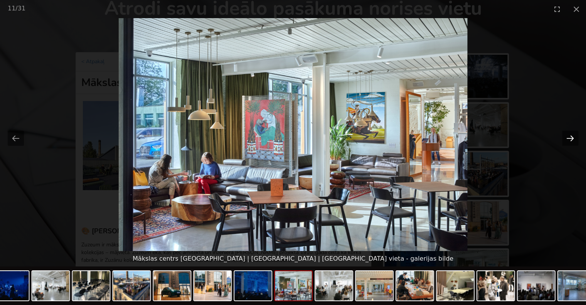
click at [567, 134] on button "Next slide" at bounding box center [570, 138] width 16 height 15
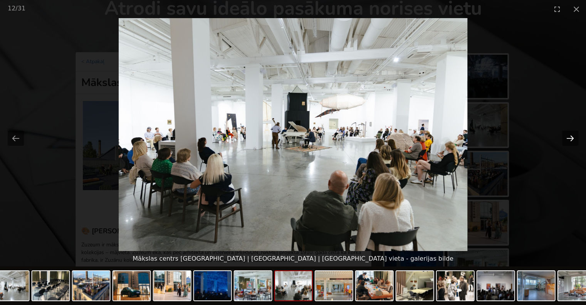
click at [567, 134] on button "Next slide" at bounding box center [570, 138] width 16 height 15
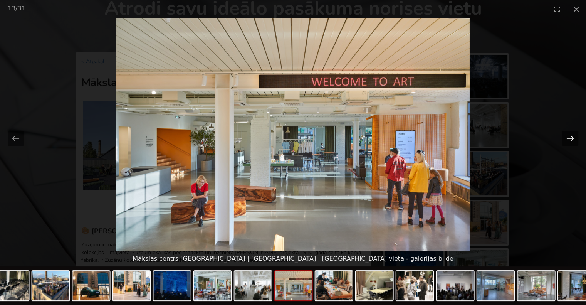
click at [567, 134] on button "Next slide" at bounding box center [570, 138] width 16 height 15
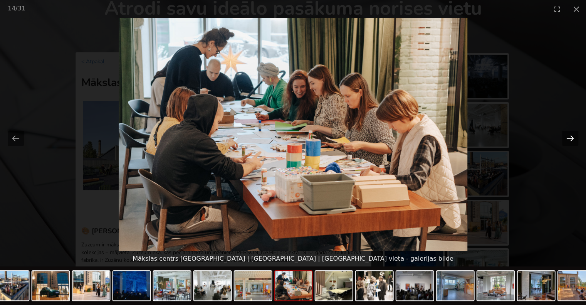
click at [567, 134] on button "Next slide" at bounding box center [570, 138] width 16 height 15
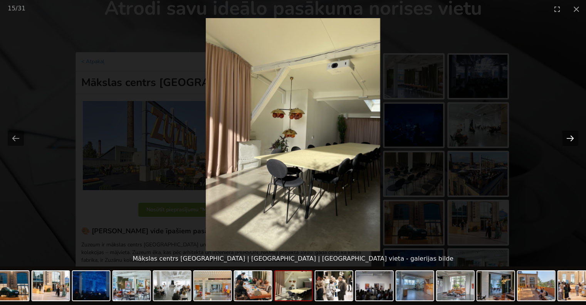
click at [567, 134] on button "Next slide" at bounding box center [570, 138] width 16 height 15
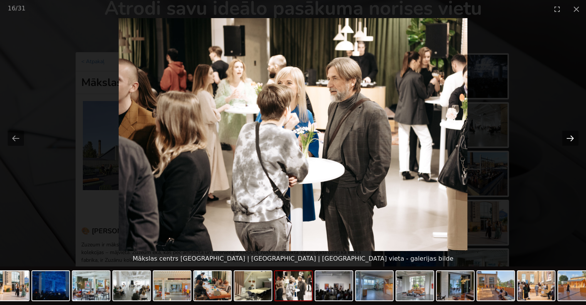
click at [567, 134] on button "Next slide" at bounding box center [570, 138] width 16 height 15
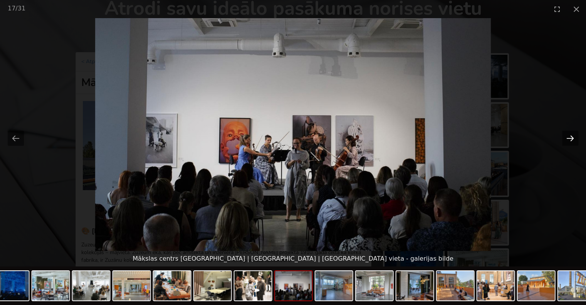
click at [567, 134] on button "Next slide" at bounding box center [570, 138] width 16 height 15
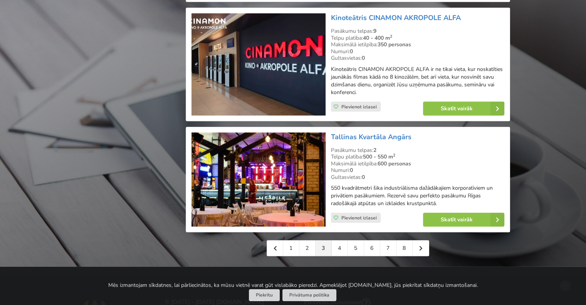
scroll to position [1733, 0]
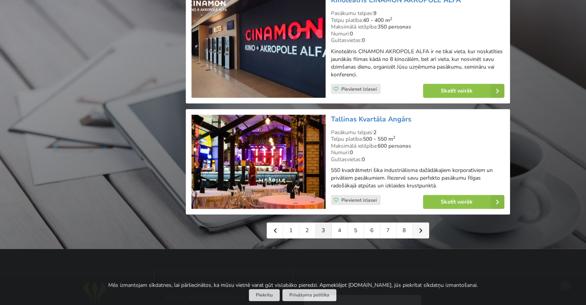
click at [417, 223] on link at bounding box center [420, 230] width 16 height 15
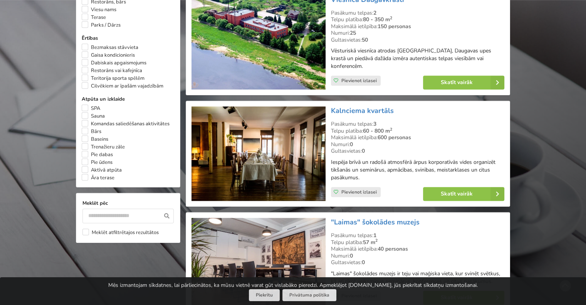
scroll to position [578, 0]
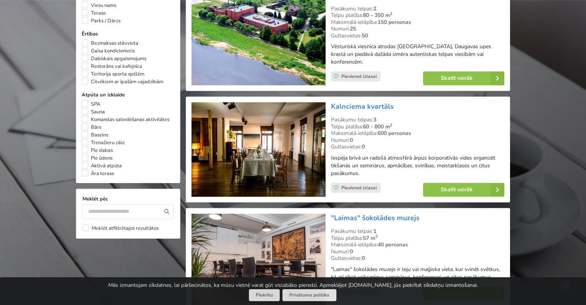
click at [241, 135] on img at bounding box center [258, 149] width 134 height 94
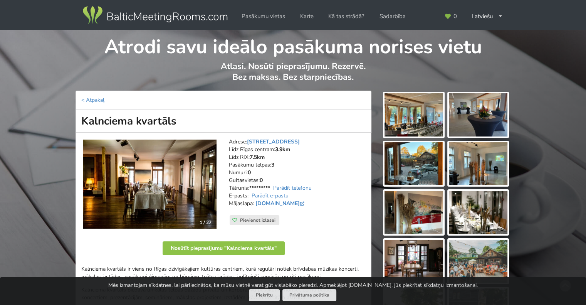
click at [429, 113] on img at bounding box center [413, 114] width 59 height 43
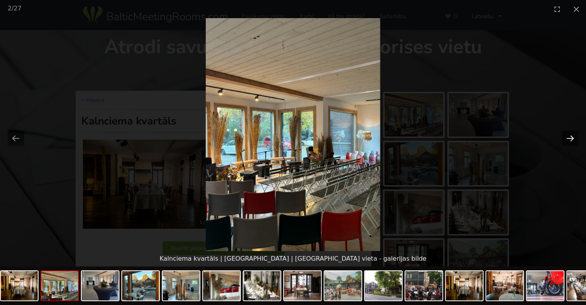
click at [566, 136] on button "Next slide" at bounding box center [570, 138] width 16 height 15
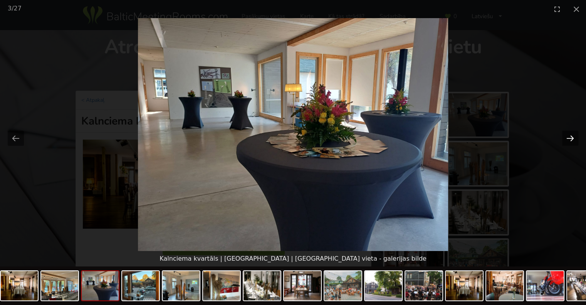
click at [566, 136] on button "Next slide" at bounding box center [570, 138] width 16 height 15
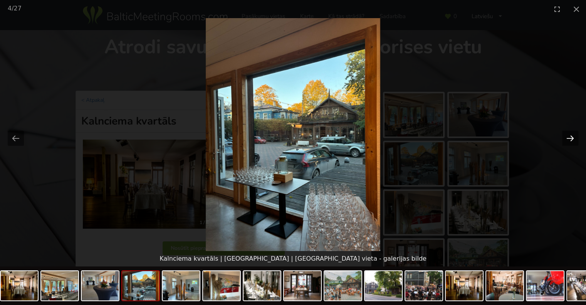
click at [566, 136] on button "Next slide" at bounding box center [570, 138] width 16 height 15
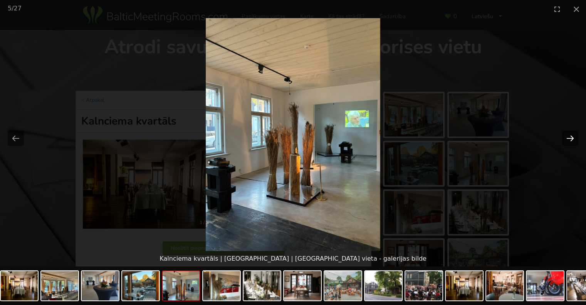
click at [566, 136] on button "Next slide" at bounding box center [570, 138] width 16 height 15
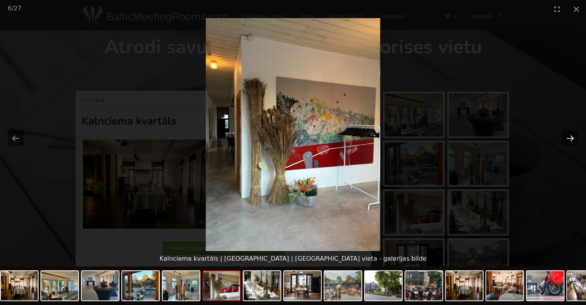
click at [566, 136] on button "Next slide" at bounding box center [570, 138] width 16 height 15
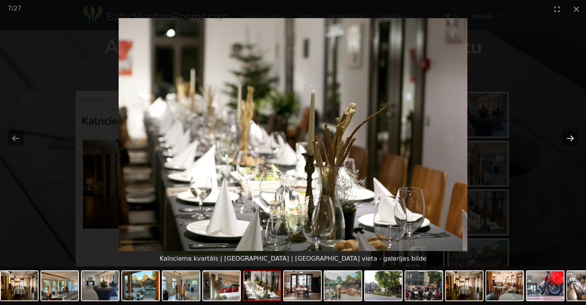
click at [566, 136] on button "Next slide" at bounding box center [570, 138] width 16 height 15
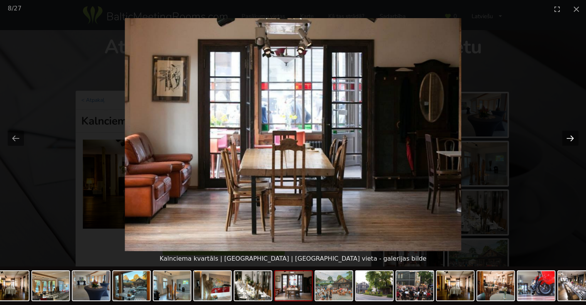
click at [566, 136] on button "Next slide" at bounding box center [570, 138] width 16 height 15
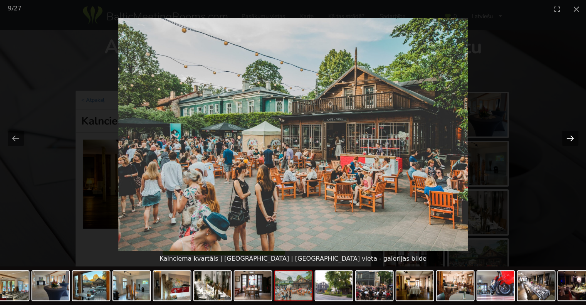
click at [566, 136] on button "Next slide" at bounding box center [570, 138] width 16 height 15
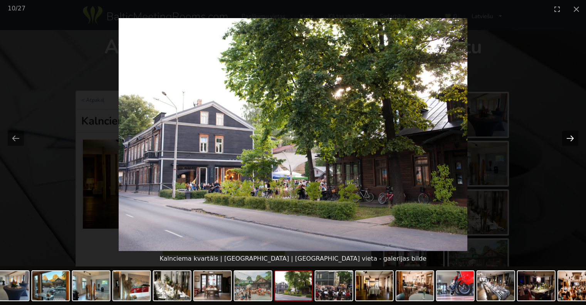
click at [566, 136] on button "Next slide" at bounding box center [570, 138] width 16 height 15
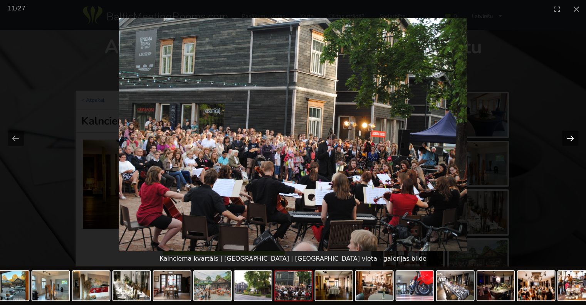
click at [566, 136] on button "Next slide" at bounding box center [570, 138] width 16 height 15
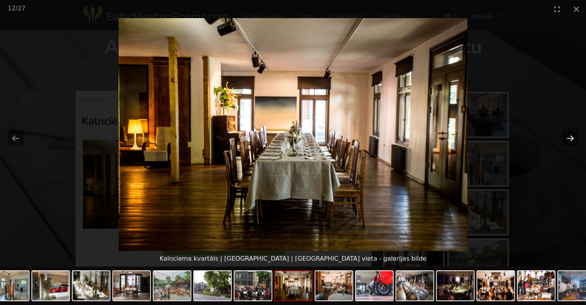
click at [566, 136] on button "Next slide" at bounding box center [570, 138] width 16 height 15
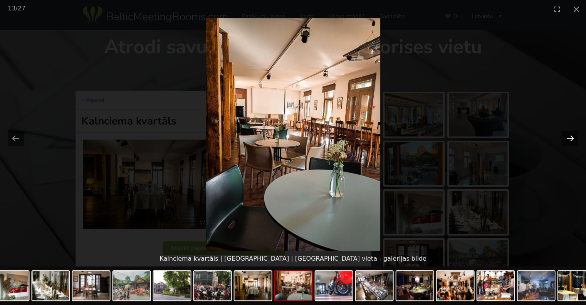
click at [566, 136] on button "Next slide" at bounding box center [570, 138] width 16 height 15
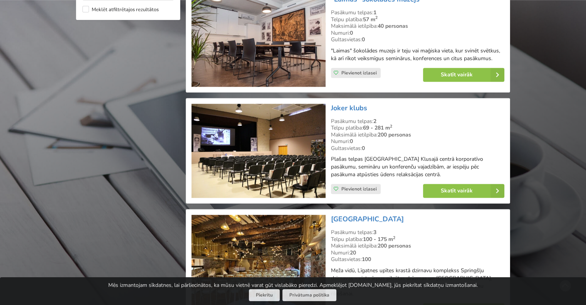
scroll to position [809, 0]
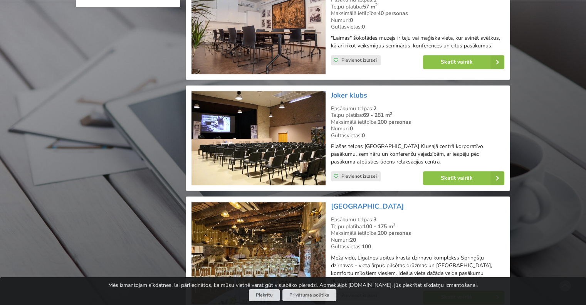
click at [274, 118] on img at bounding box center [258, 138] width 134 height 94
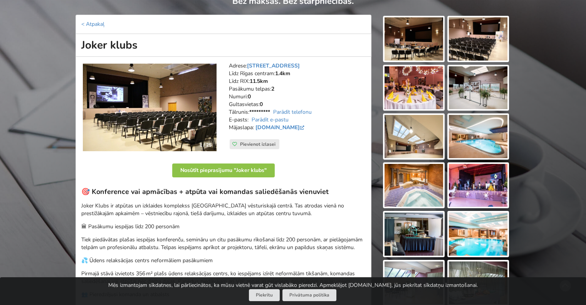
scroll to position [77, 0]
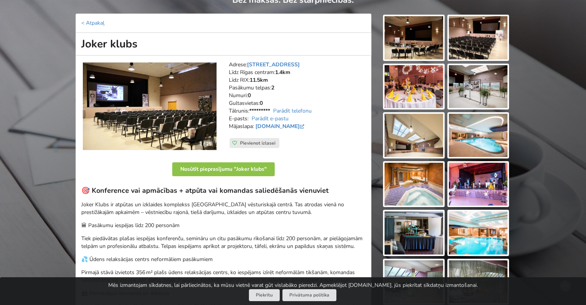
click at [418, 35] on img at bounding box center [413, 37] width 59 height 43
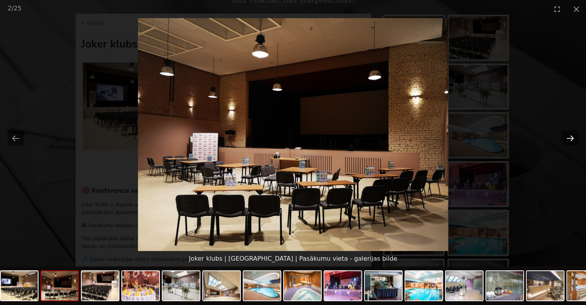
click at [566, 135] on button "Next slide" at bounding box center [570, 138] width 16 height 15
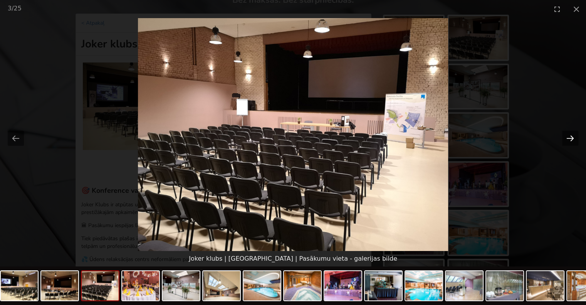
click at [566, 135] on button "Next slide" at bounding box center [570, 138] width 16 height 15
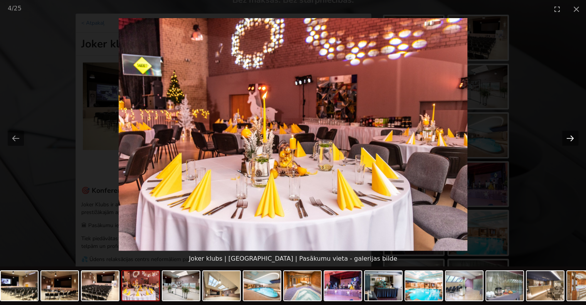
click at [566, 135] on button "Next slide" at bounding box center [570, 138] width 16 height 15
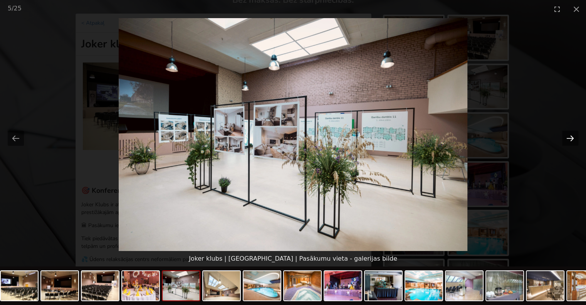
click at [566, 135] on button "Next slide" at bounding box center [570, 138] width 16 height 15
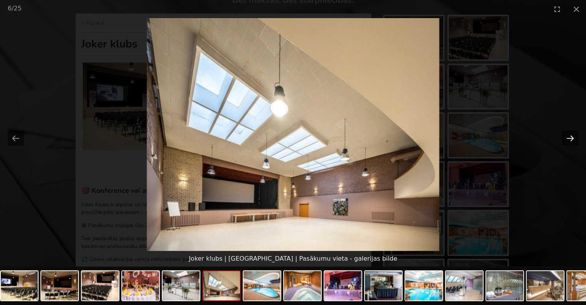
click at [566, 135] on button "Next slide" at bounding box center [570, 138] width 16 height 15
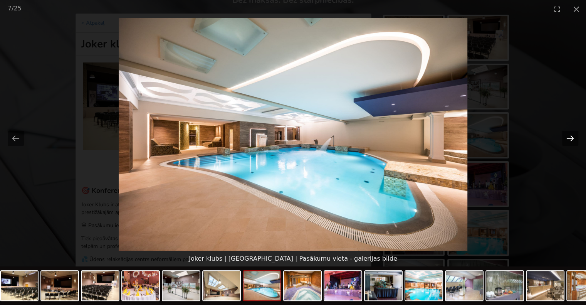
click at [566, 135] on button "Next slide" at bounding box center [570, 138] width 16 height 15
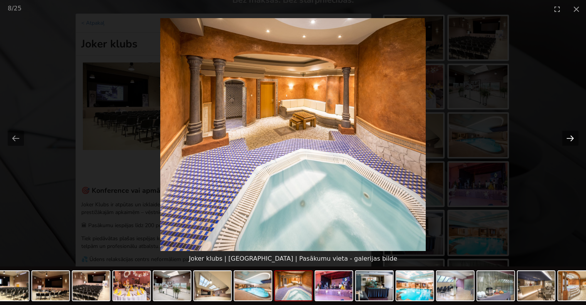
click at [566, 135] on button "Next slide" at bounding box center [570, 138] width 16 height 15
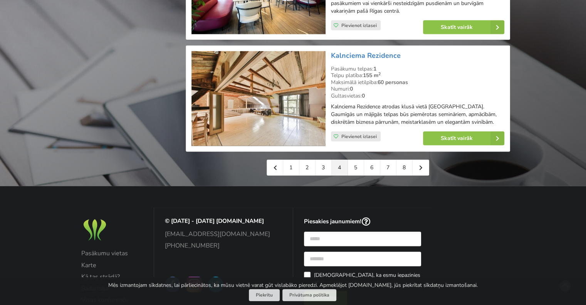
scroll to position [1771, 0]
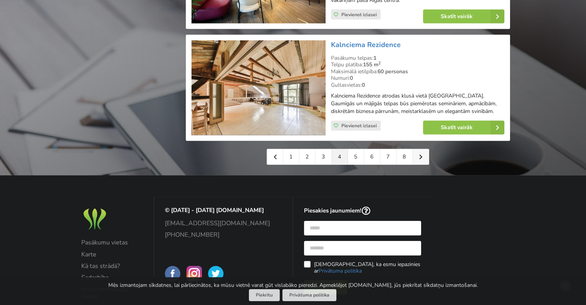
click at [417, 149] on link at bounding box center [420, 156] width 16 height 15
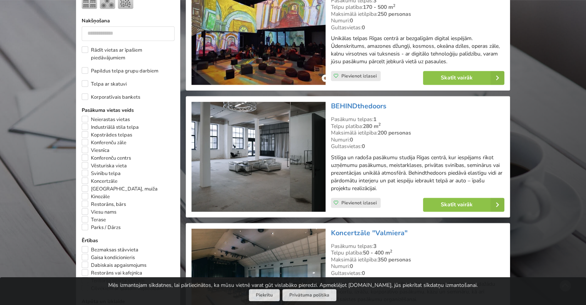
scroll to position [385, 0]
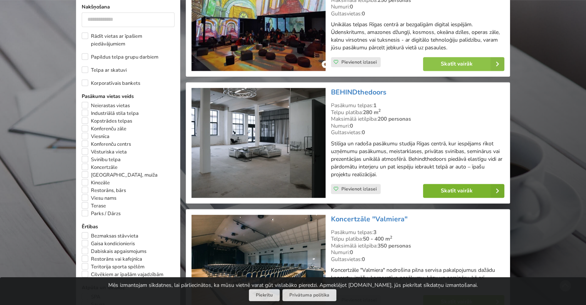
click at [459, 191] on link "Skatīt vairāk" at bounding box center [463, 191] width 81 height 14
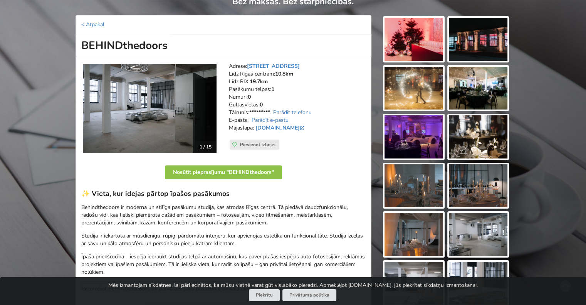
scroll to position [77, 0]
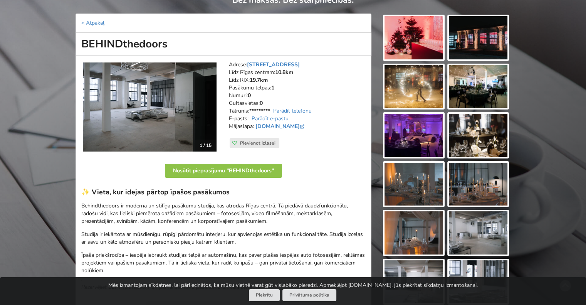
click at [414, 48] on img at bounding box center [413, 37] width 59 height 43
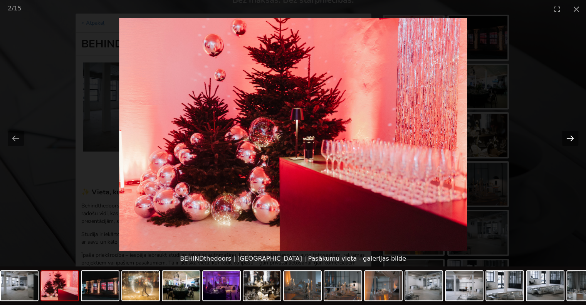
click at [571, 137] on button "Next slide" at bounding box center [570, 138] width 16 height 15
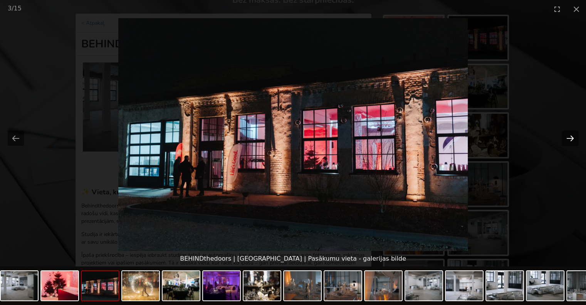
click at [571, 137] on button "Next slide" at bounding box center [570, 138] width 16 height 15
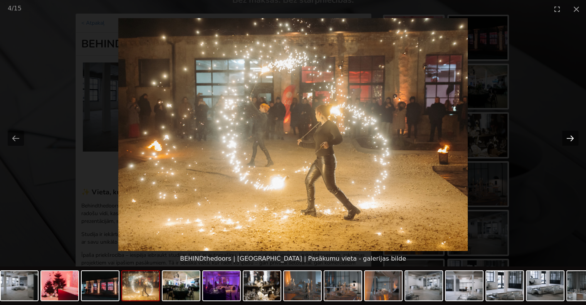
click at [571, 137] on button "Next slide" at bounding box center [570, 138] width 16 height 15
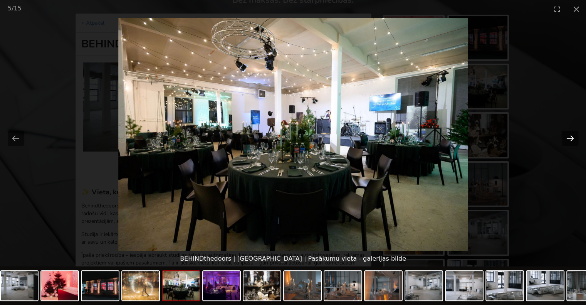
click at [571, 137] on button "Next slide" at bounding box center [570, 138] width 16 height 15
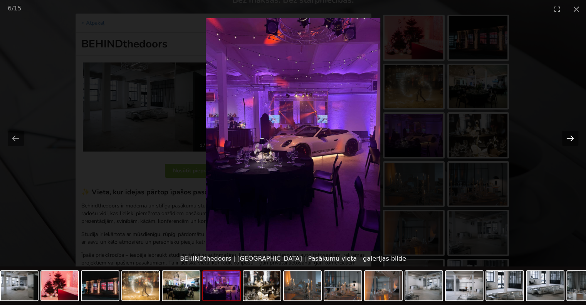
click at [571, 137] on button "Next slide" at bounding box center [570, 138] width 16 height 15
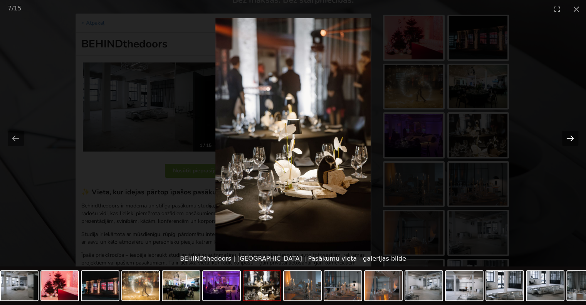
click at [571, 137] on button "Next slide" at bounding box center [570, 138] width 16 height 15
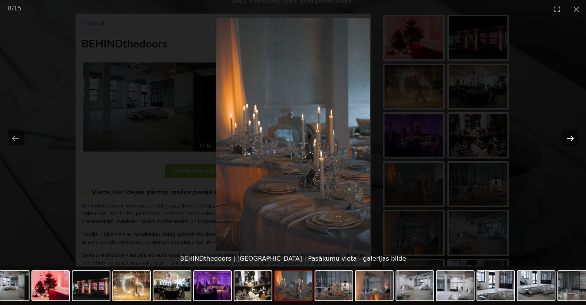
click at [571, 137] on button "Next slide" at bounding box center [570, 138] width 16 height 15
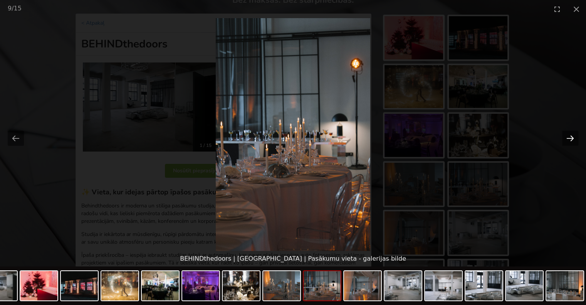
click at [571, 137] on button "Next slide" at bounding box center [570, 138] width 16 height 15
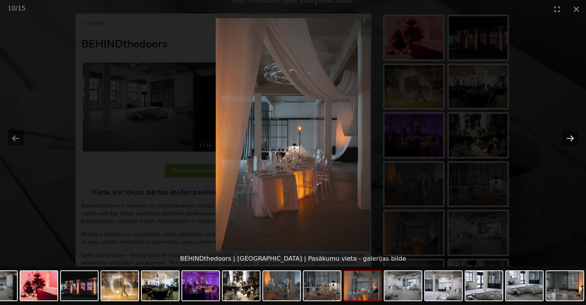
click at [571, 137] on button "Next slide" at bounding box center [570, 138] width 16 height 15
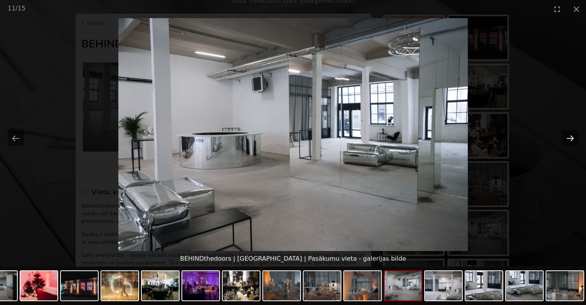
click at [571, 137] on button "Next slide" at bounding box center [570, 138] width 16 height 15
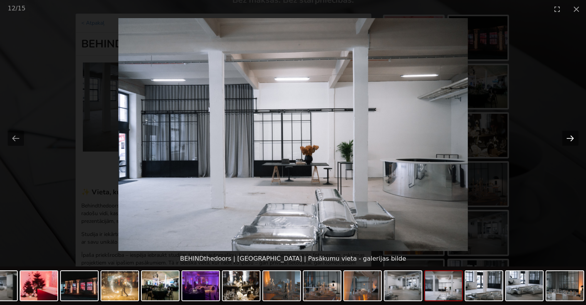
click at [571, 137] on button "Next slide" at bounding box center [570, 138] width 16 height 15
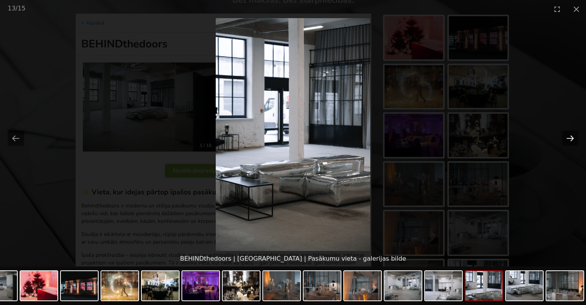
click at [571, 137] on button "Next slide" at bounding box center [570, 138] width 16 height 15
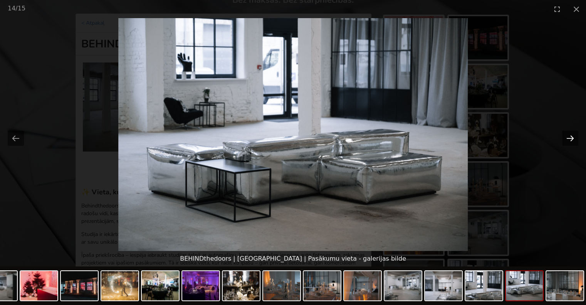
click at [571, 137] on button "Next slide" at bounding box center [570, 138] width 16 height 15
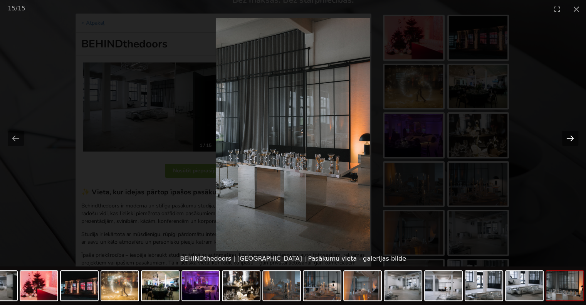
click at [571, 137] on button "Next slide" at bounding box center [570, 138] width 16 height 15
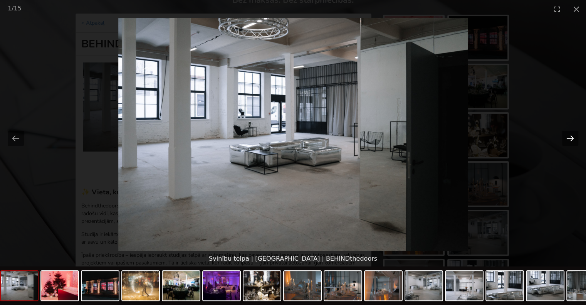
click at [571, 137] on button "Next slide" at bounding box center [570, 138] width 16 height 15
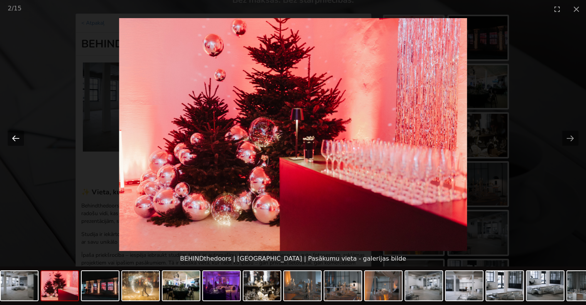
click at [9, 137] on button "Previous slide" at bounding box center [16, 138] width 16 height 15
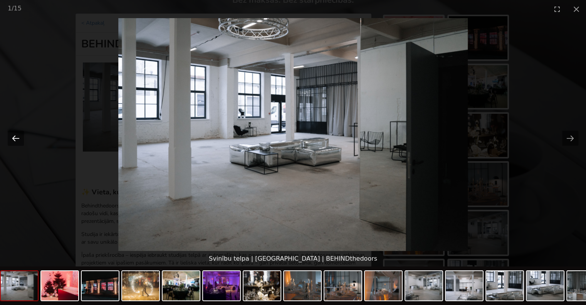
click at [9, 137] on button "Previous slide" at bounding box center [16, 138] width 16 height 15
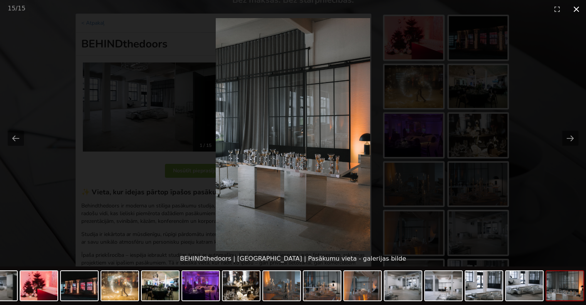
click at [574, 7] on button "Close gallery" at bounding box center [575, 9] width 19 height 18
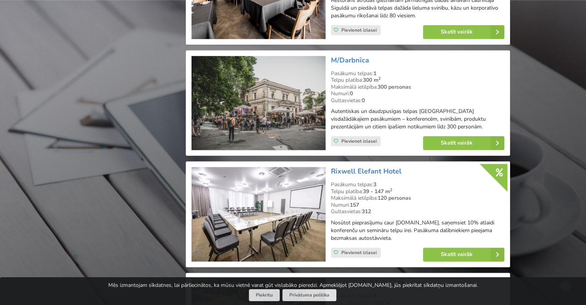
scroll to position [886, 0]
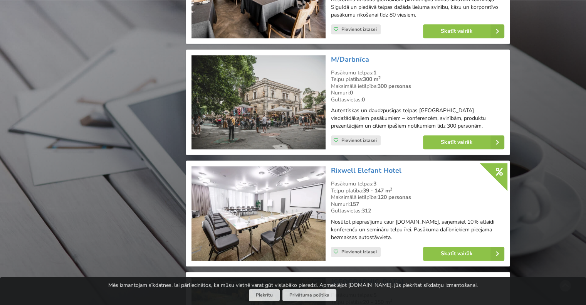
click at [261, 95] on img at bounding box center [258, 102] width 134 height 94
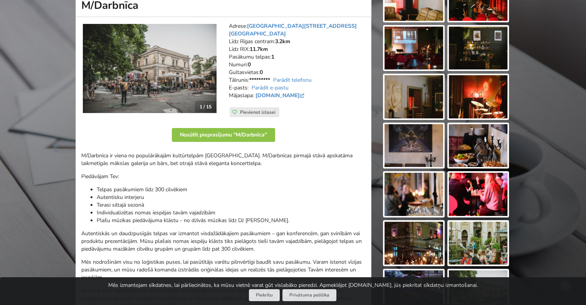
scroll to position [39, 0]
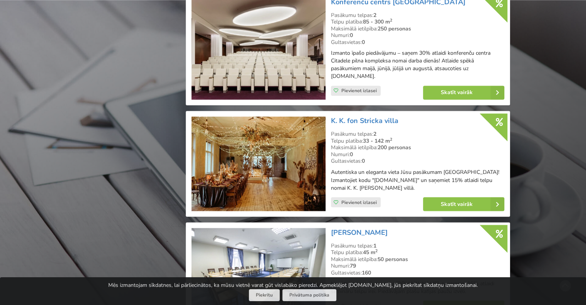
scroll to position [1271, 0]
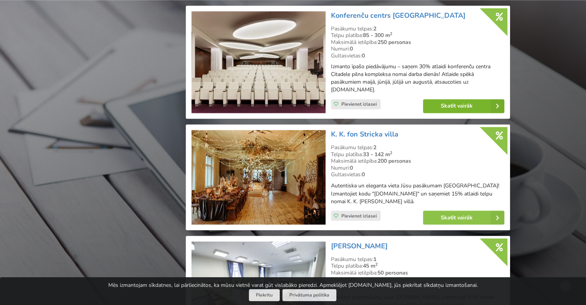
click at [471, 103] on link "Skatīt vairāk" at bounding box center [463, 106] width 81 height 14
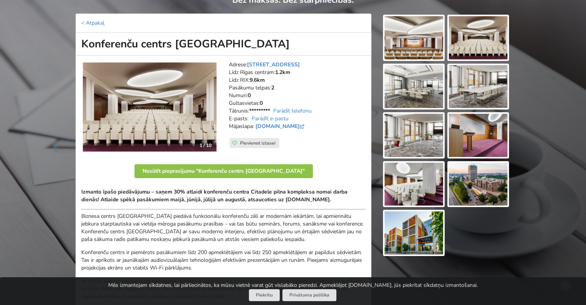
scroll to position [39, 0]
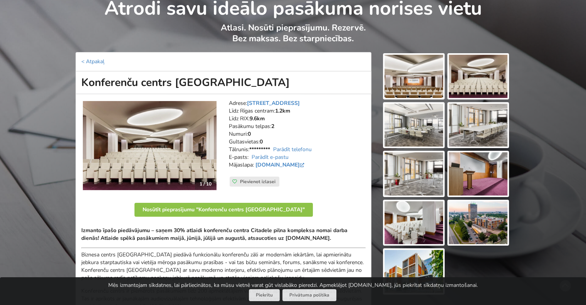
click at [405, 72] on img at bounding box center [413, 76] width 59 height 43
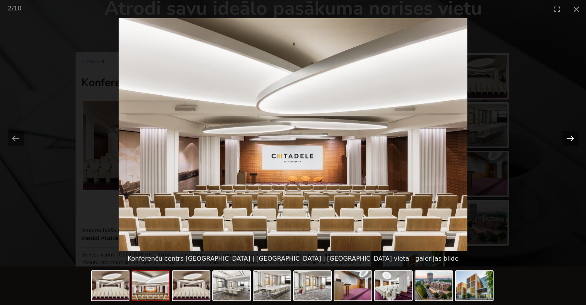
click at [569, 138] on button "Next slide" at bounding box center [570, 138] width 16 height 15
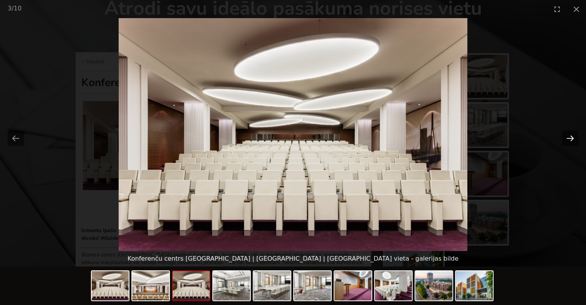
click at [569, 138] on button "Next slide" at bounding box center [570, 138] width 16 height 15
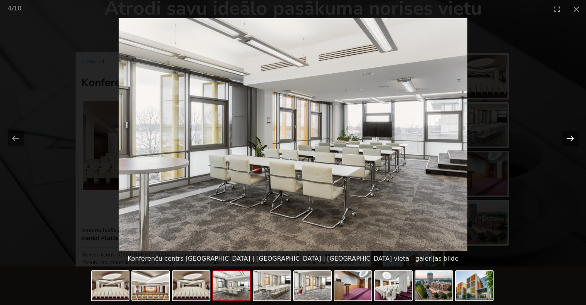
click at [569, 138] on button "Next slide" at bounding box center [570, 138] width 16 height 15
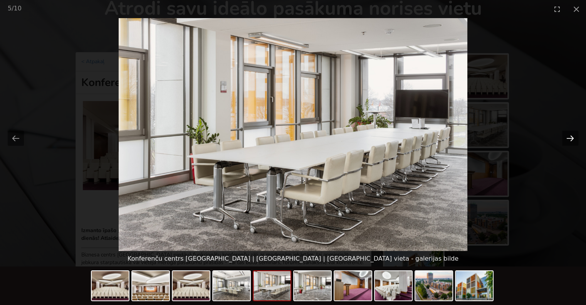
click at [569, 138] on button "Next slide" at bounding box center [570, 138] width 16 height 15
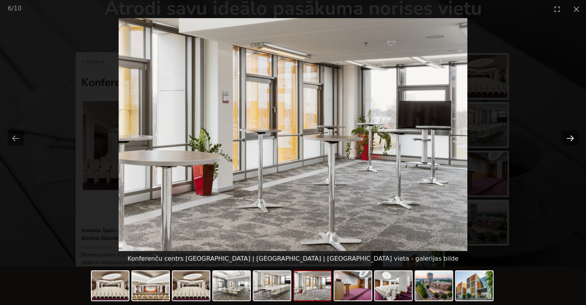
click at [569, 138] on button "Next slide" at bounding box center [570, 138] width 16 height 15
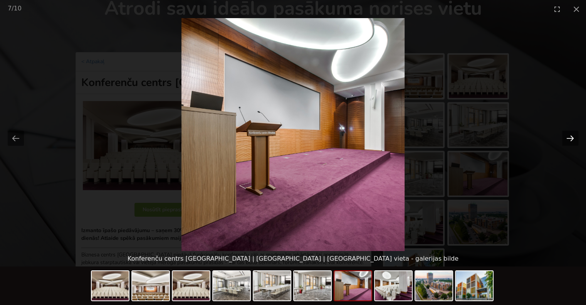
click at [569, 138] on button "Next slide" at bounding box center [570, 138] width 16 height 15
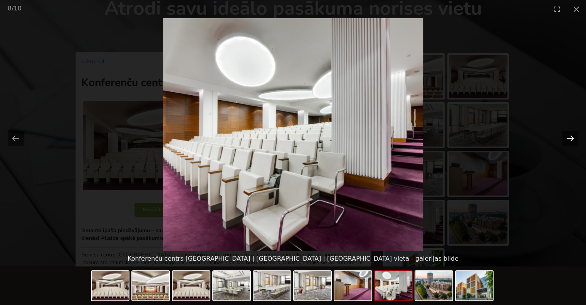
click at [569, 138] on button "Next slide" at bounding box center [570, 138] width 16 height 15
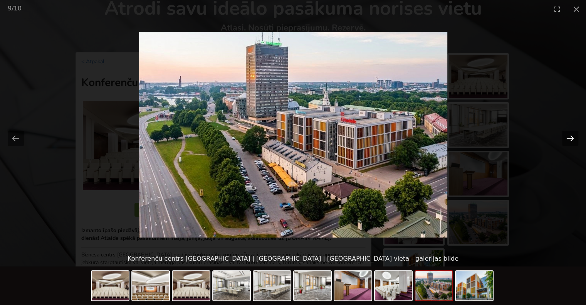
click at [569, 138] on button "Next slide" at bounding box center [570, 138] width 16 height 15
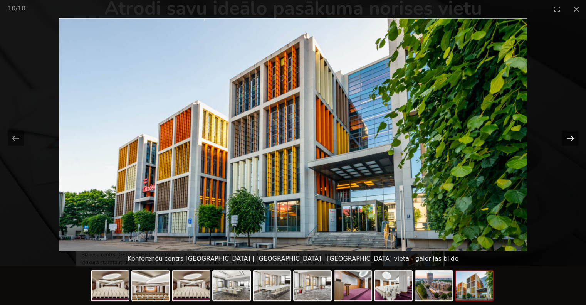
click at [569, 138] on button "Next slide" at bounding box center [570, 138] width 16 height 15
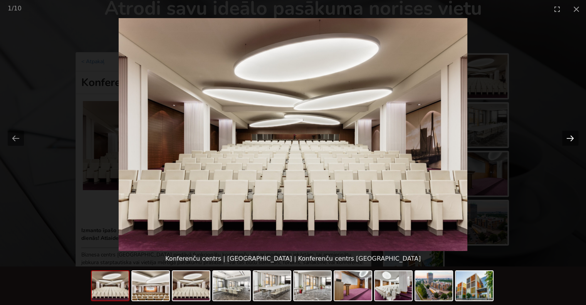
click at [569, 138] on button "Next slide" at bounding box center [570, 138] width 16 height 15
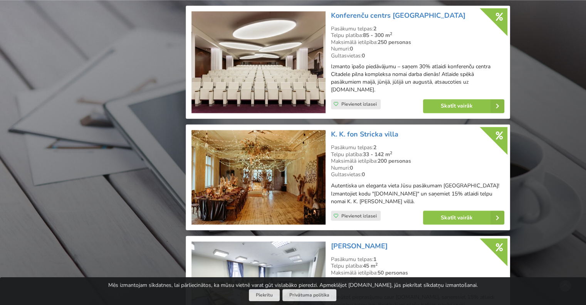
scroll to position [1232, 0]
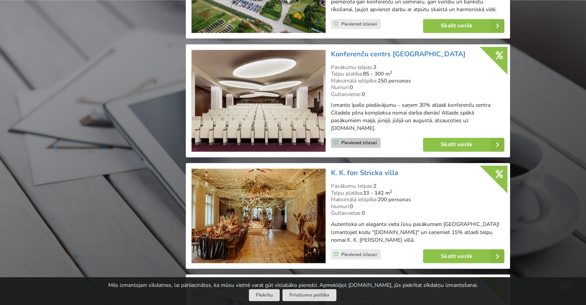
click at [336, 140] on icon at bounding box center [335, 142] width 5 height 5
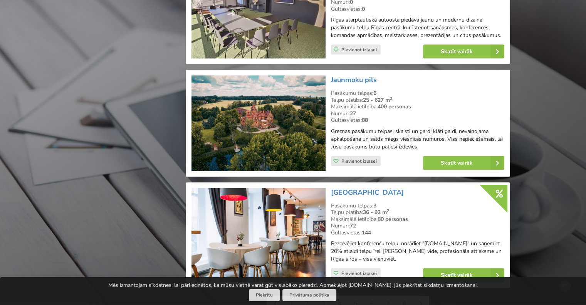
scroll to position [1733, 0]
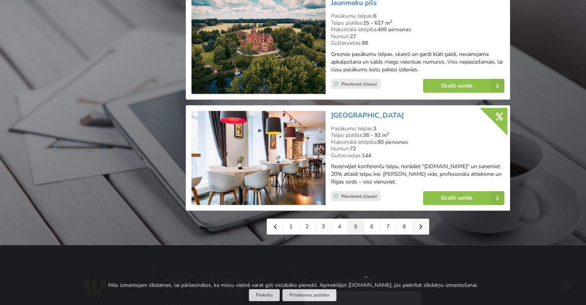
click at [419, 224] on icon at bounding box center [420, 226] width 3 height 5
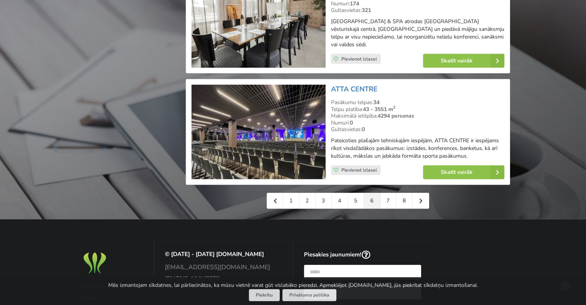
scroll to position [1733, 0]
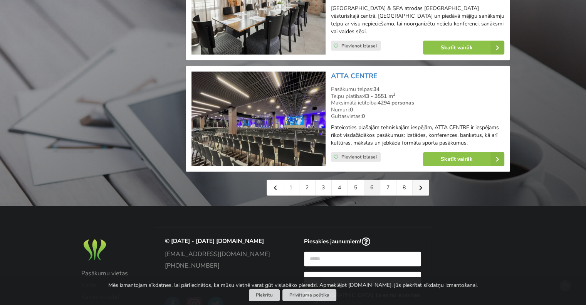
click at [419, 185] on icon at bounding box center [420, 187] width 3 height 5
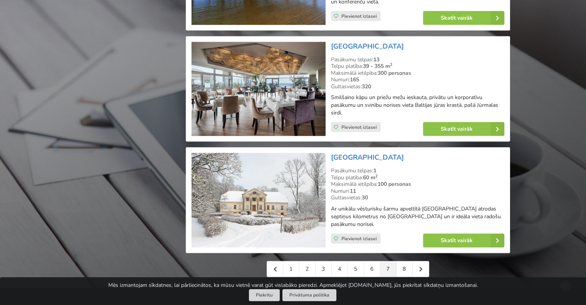
scroll to position [1694, 0]
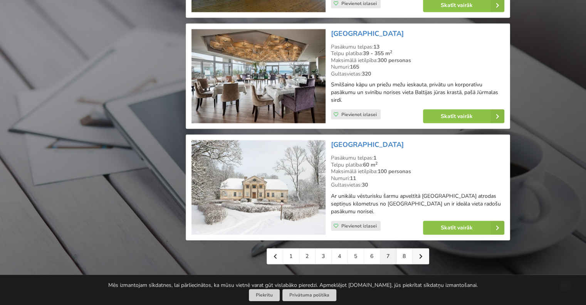
click at [423, 248] on link at bounding box center [420, 255] width 16 height 15
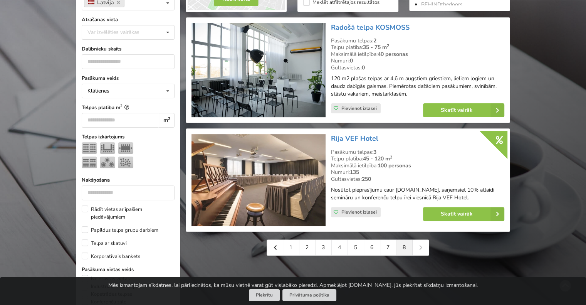
scroll to position [231, 0]
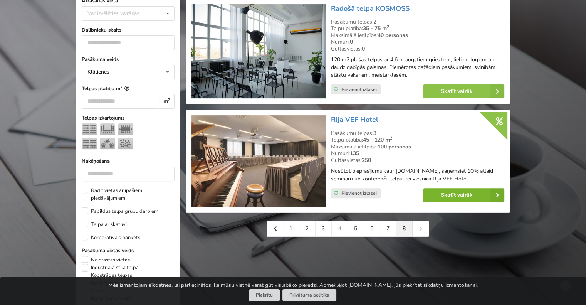
click at [450, 194] on link "Skatīt vairāk" at bounding box center [463, 195] width 81 height 14
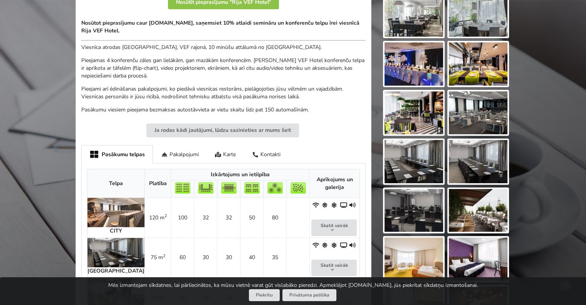
scroll to position [116, 0]
